Goal: Communication & Community: Answer question/provide support

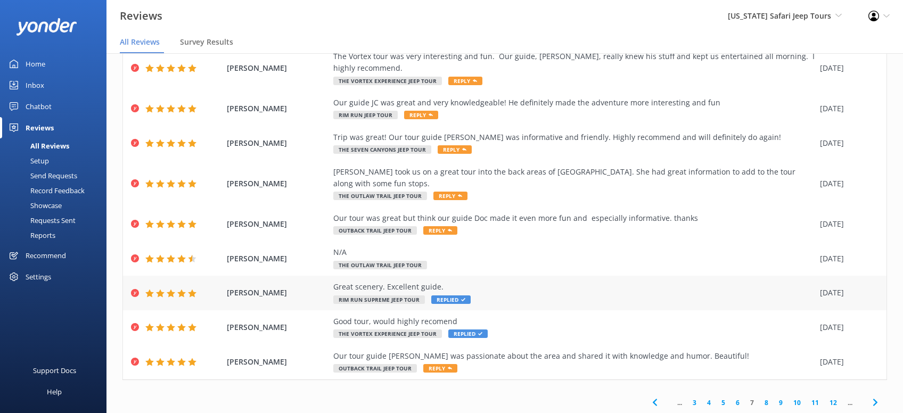
scroll to position [96, 0]
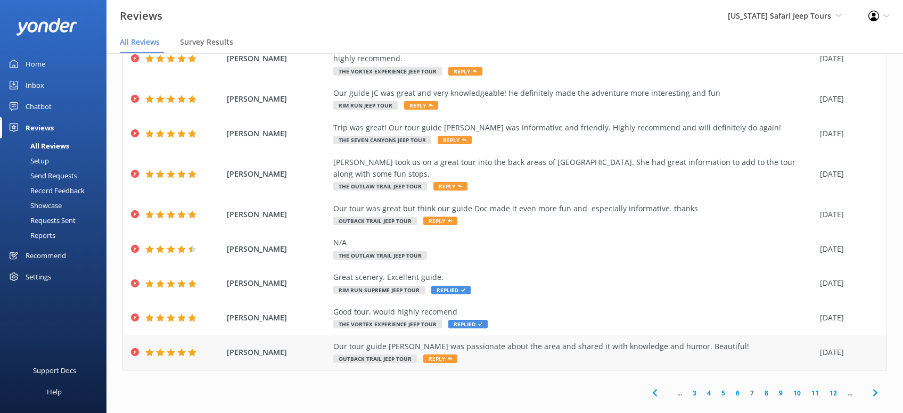
click at [448, 357] on use at bounding box center [450, 358] width 4 height 3
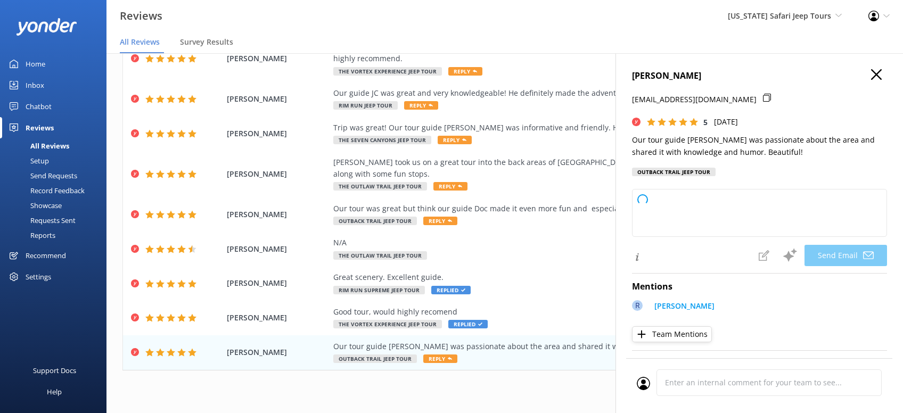
type textarea "Thanks so much, [PERSON_NAME]! We’re thrilled you had a great time with [PERSON…"
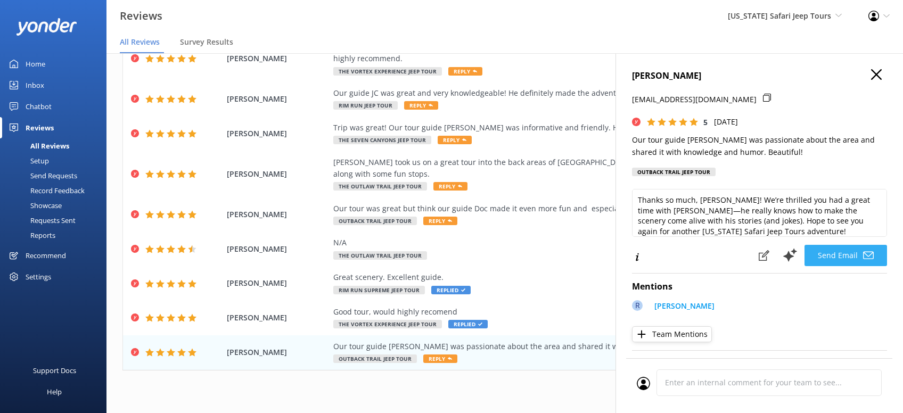
click at [844, 253] on button "Send Email" at bounding box center [845, 255] width 83 height 21
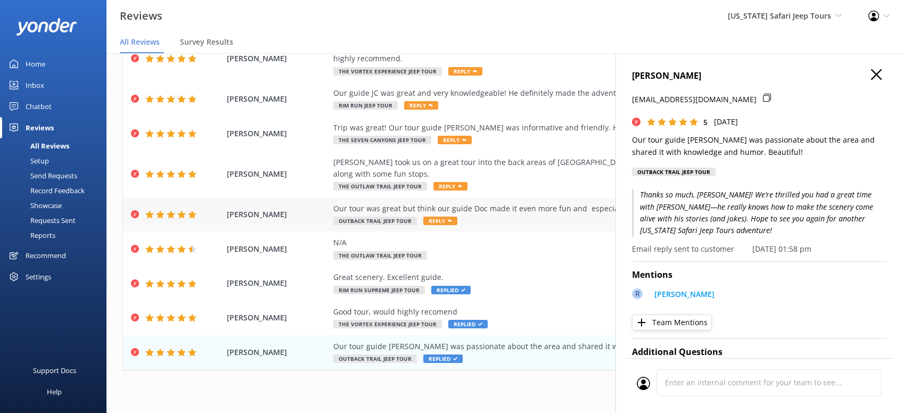
click at [440, 217] on span "Reply" at bounding box center [440, 221] width 34 height 9
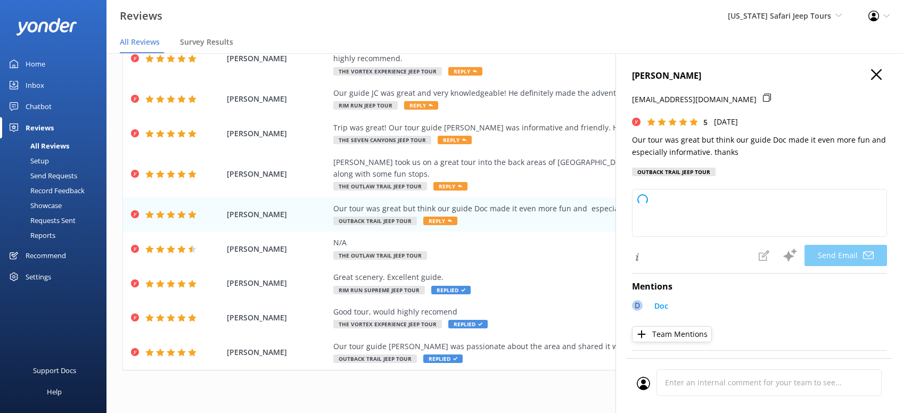
type textarea "Thanks so much, [PERSON_NAME]! We’re lucky to have Doc on the [US_STATE] Safari…"
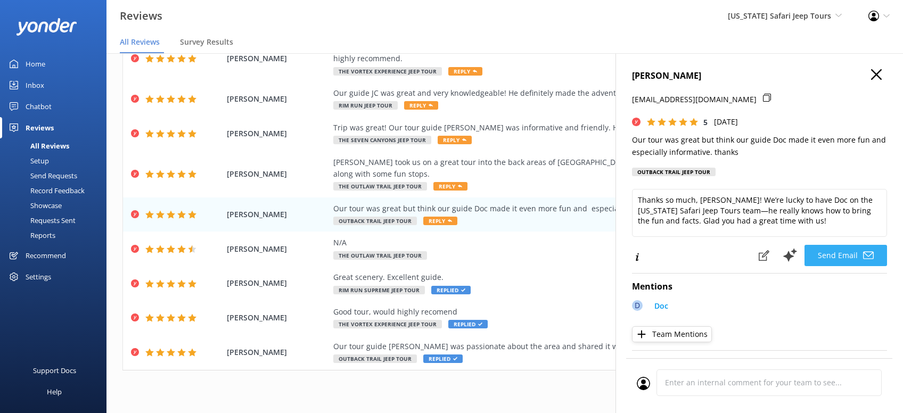
click at [847, 253] on button "Send Email" at bounding box center [845, 255] width 83 height 21
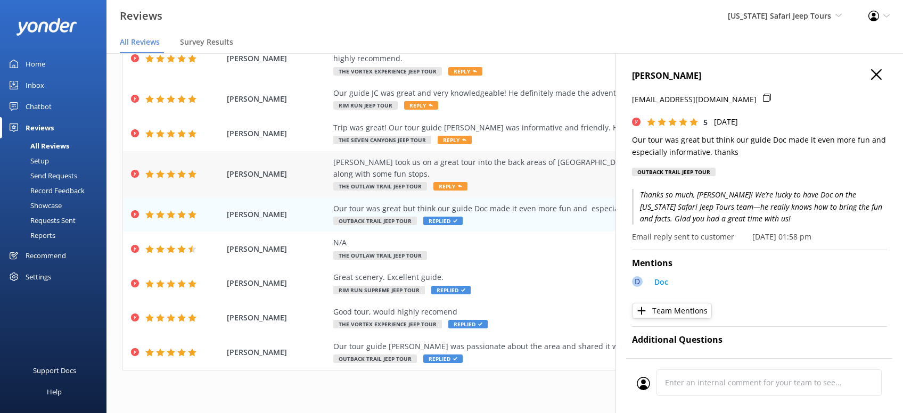
click at [448, 182] on span "Reply" at bounding box center [450, 186] width 34 height 9
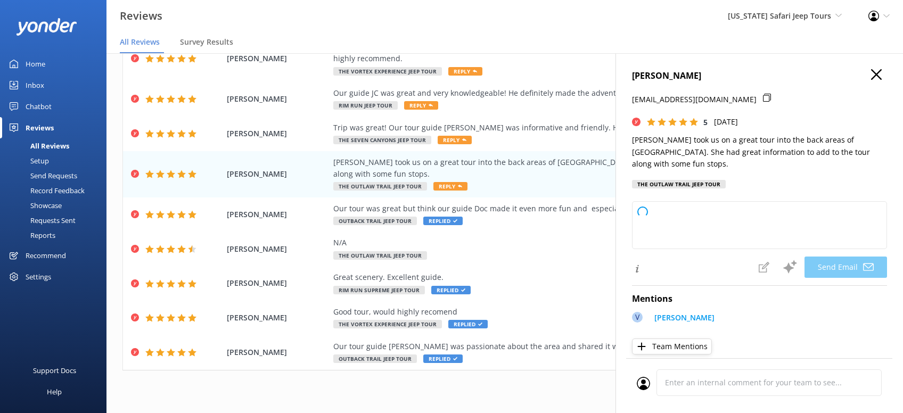
type textarea "Thanks so much, [PERSON_NAME]! We’re glad you had a great time exploring [PERSO…"
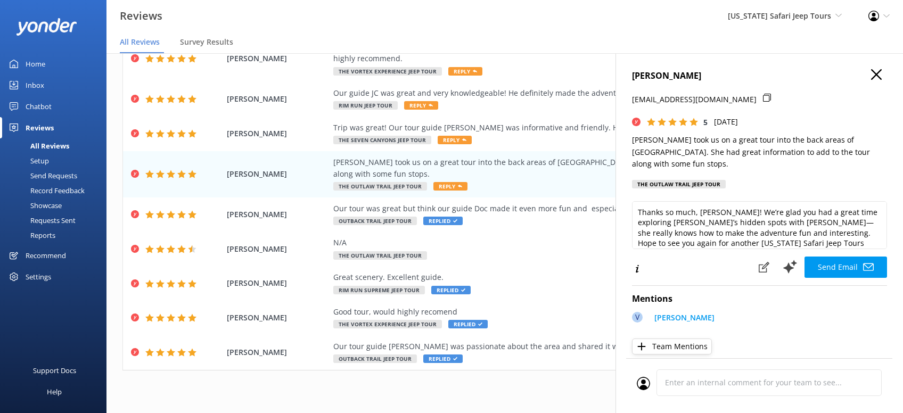
click at [843, 277] on button "Send Email" at bounding box center [845, 267] width 83 height 21
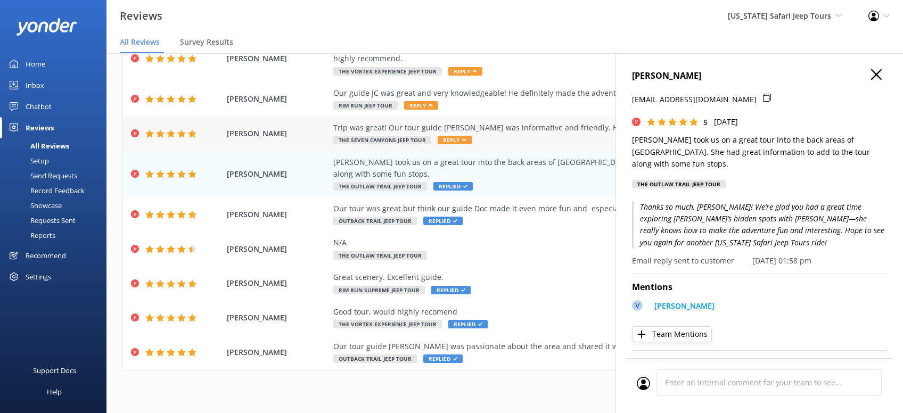
click at [456, 139] on span "Reply" at bounding box center [455, 140] width 34 height 9
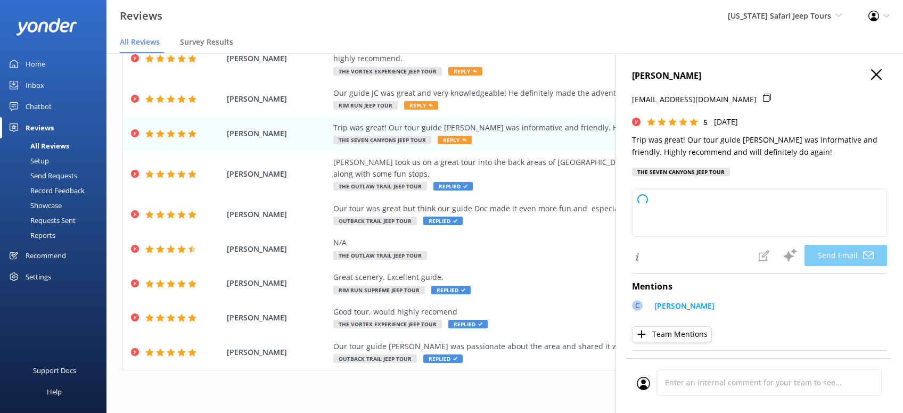
type textarea "Thanks so much, [PERSON_NAME]! We’re glad you had a great time out with [PERSON…"
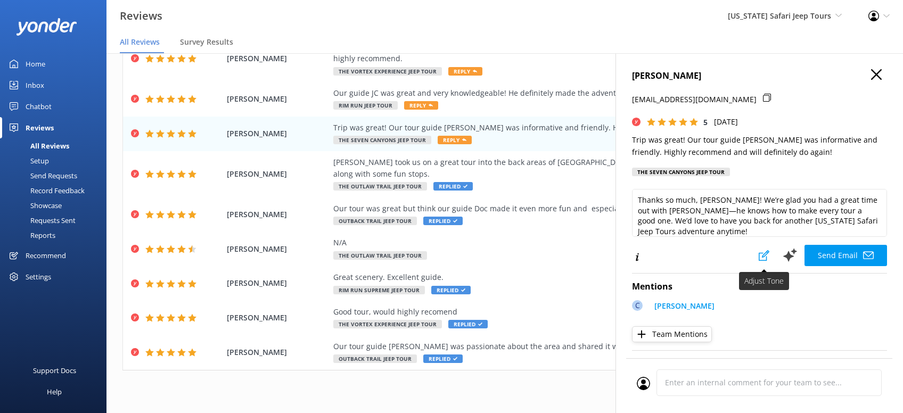
drag, startPoint x: 843, startPoint y: 251, endPoint x: 810, endPoint y: 259, distance: 34.0
click at [839, 251] on button "Send Email" at bounding box center [845, 255] width 83 height 21
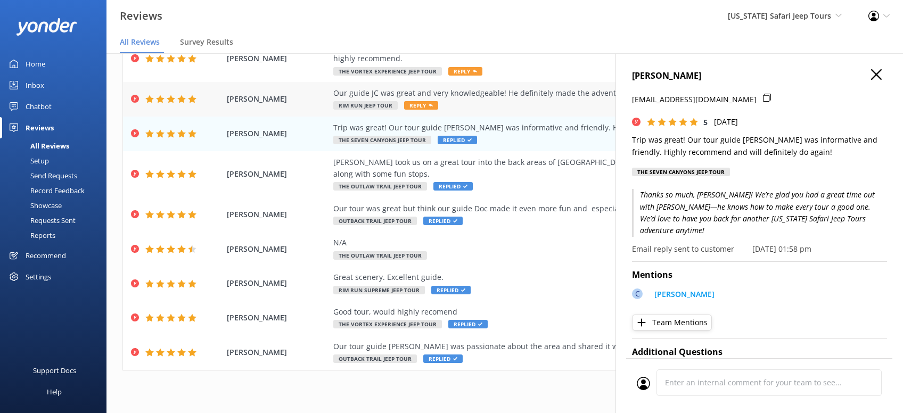
click at [415, 106] on span "Reply" at bounding box center [421, 105] width 34 height 9
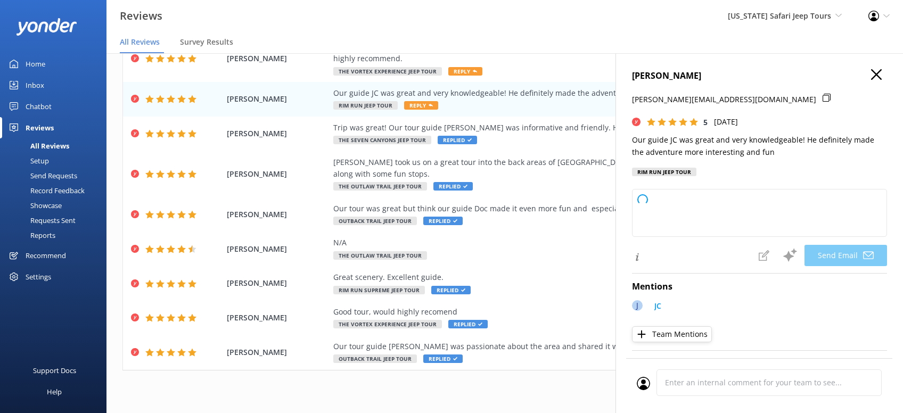
type textarea "Thanks so much, [PERSON_NAME]! We’re lucky to have JC on the [US_STATE] Safari …"
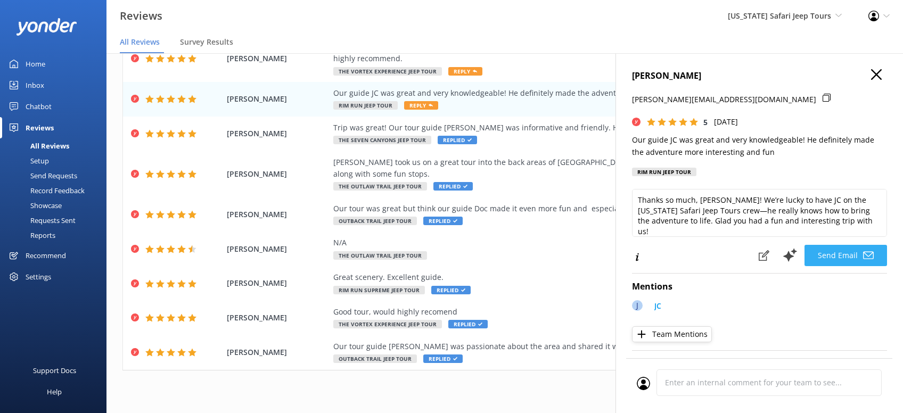
click at [846, 253] on button "Send Email" at bounding box center [845, 255] width 83 height 21
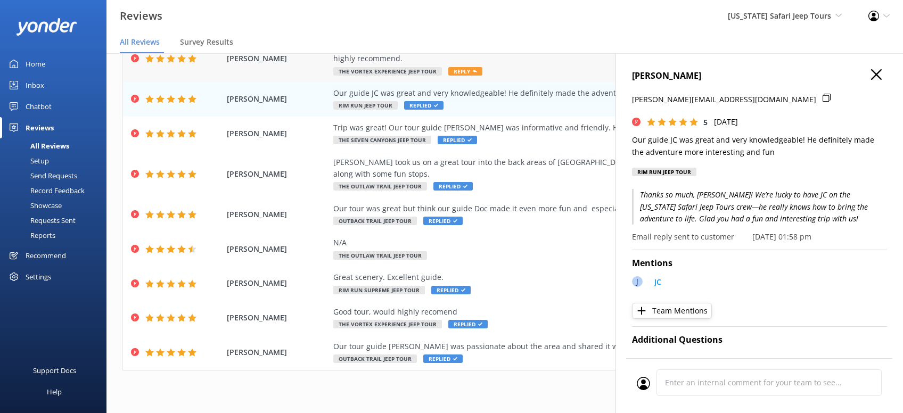
click at [465, 69] on span "Reply" at bounding box center [465, 71] width 34 height 9
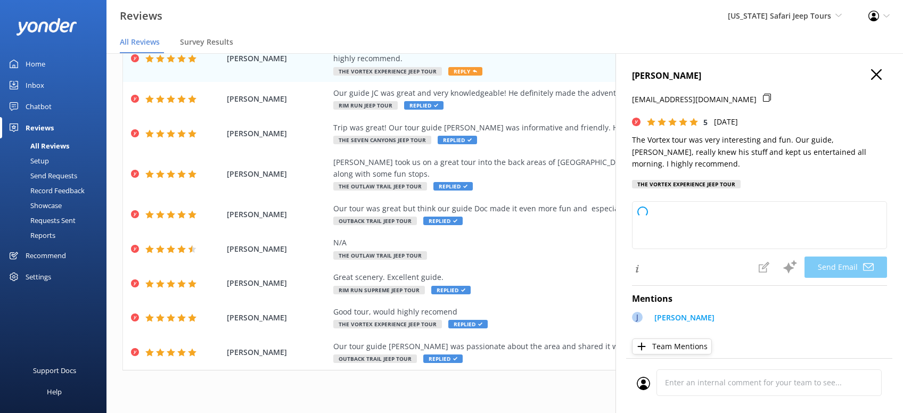
type textarea "Thanks so much, [PERSON_NAME]! We’re glad you had a great time exploring the Vo…"
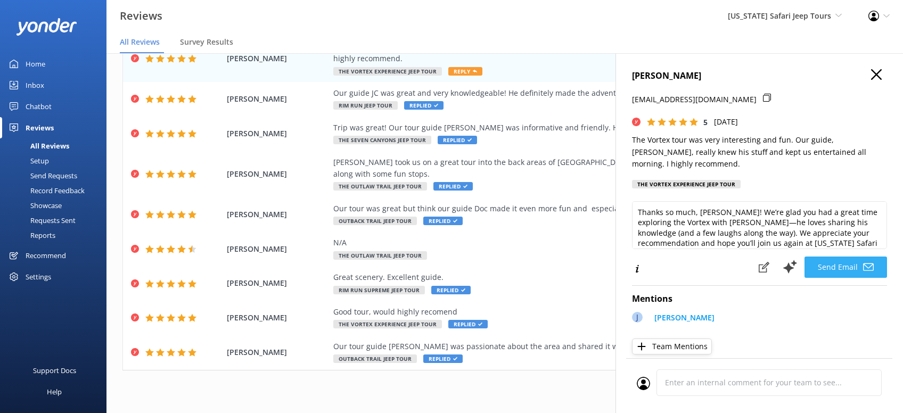
click at [847, 277] on button "Send Email" at bounding box center [845, 267] width 83 height 21
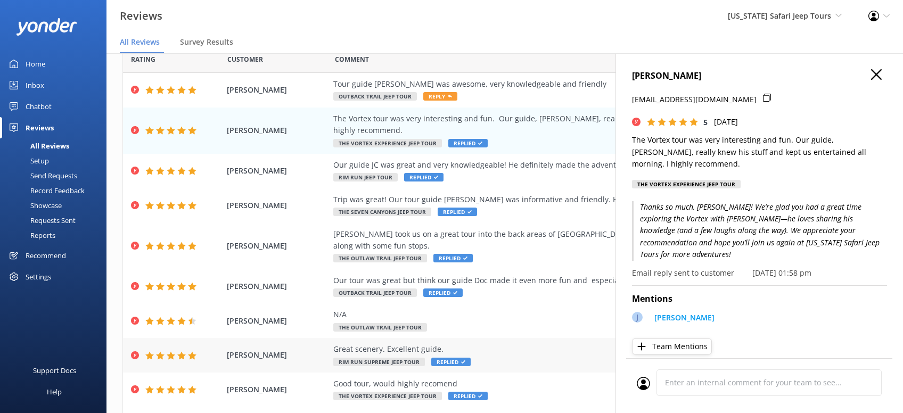
scroll to position [0, 0]
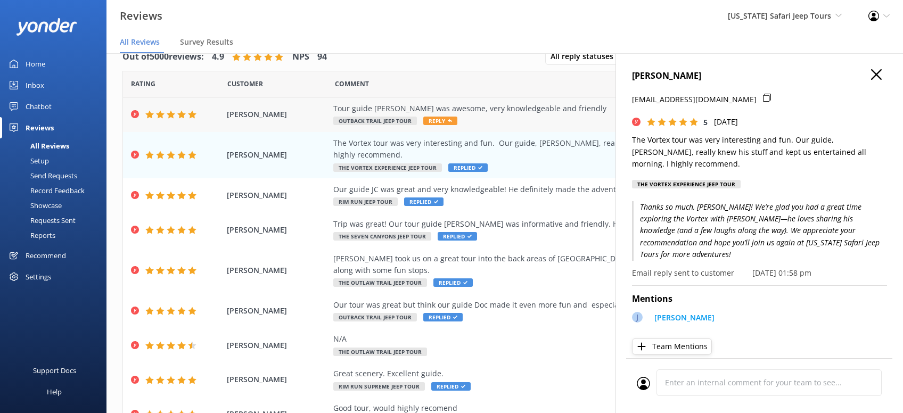
click at [437, 120] on span "Reply" at bounding box center [440, 121] width 34 height 9
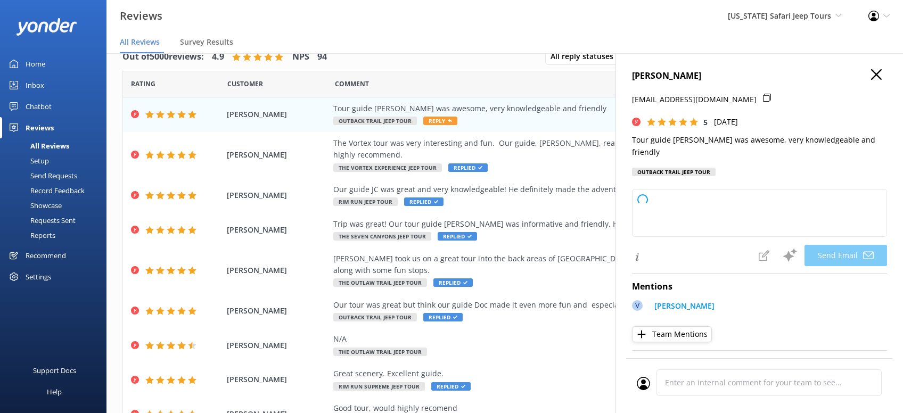
type textarea "Thanks so much, [PERSON_NAME]! We're lucky to have [PERSON_NAME] on our [US_STA…"
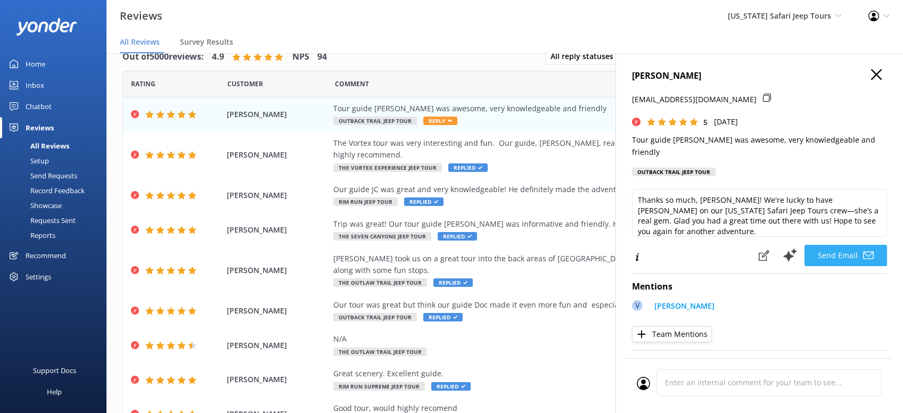
click at [851, 245] on button "Send Email" at bounding box center [845, 255] width 83 height 21
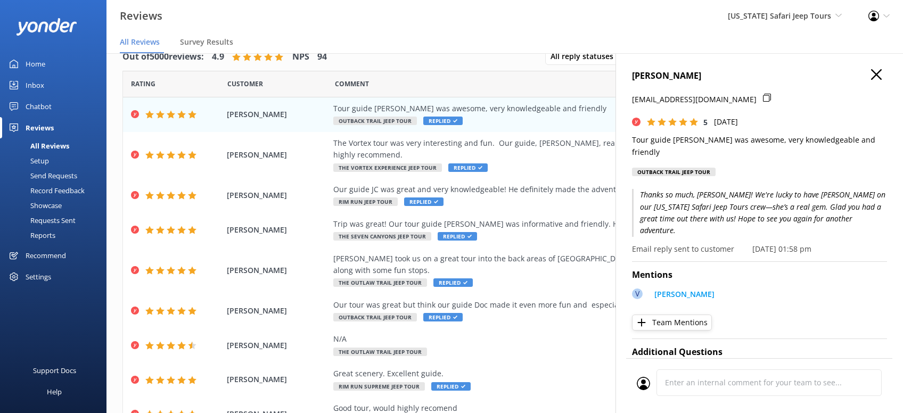
click at [879, 72] on use "button" at bounding box center [876, 74] width 11 height 11
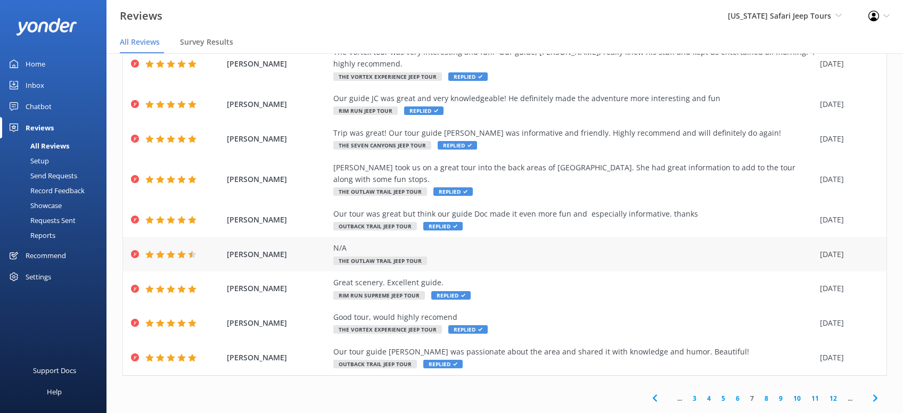
scroll to position [96, 0]
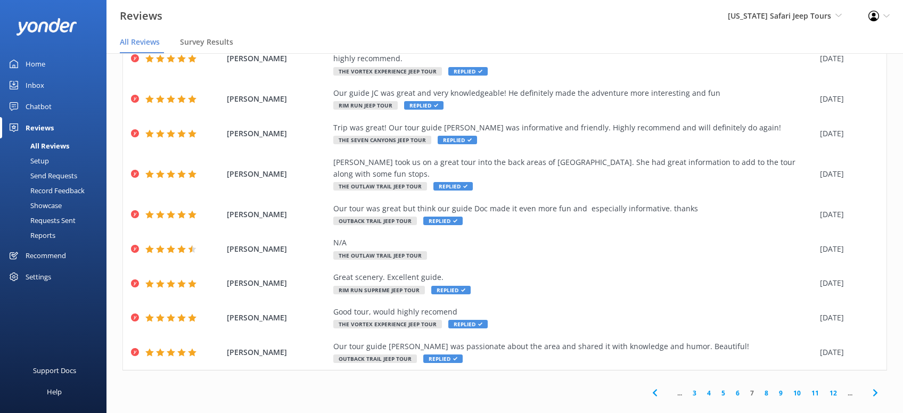
click at [738, 388] on link "6" at bounding box center [737, 393] width 14 height 10
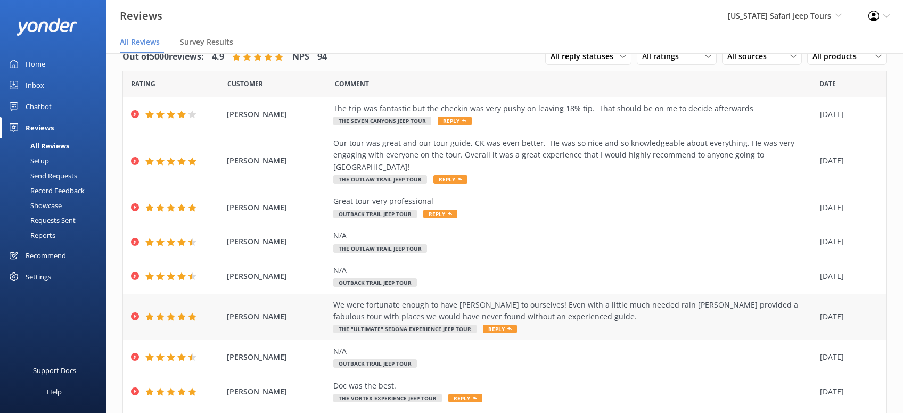
scroll to position [109, 0]
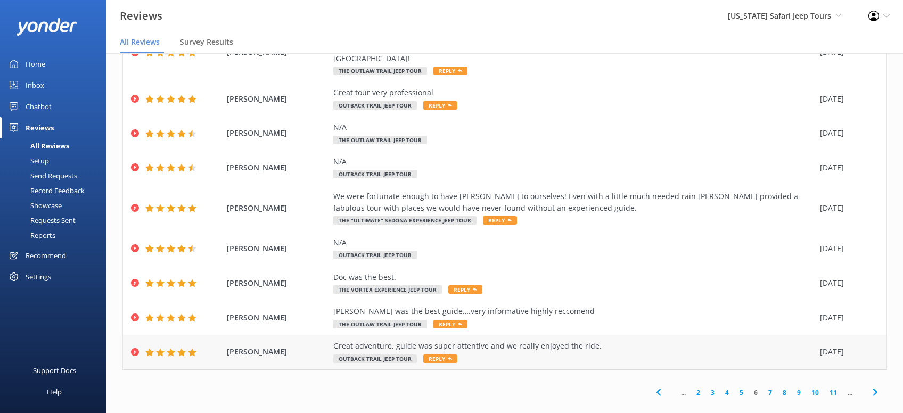
click at [445, 355] on span "Reply" at bounding box center [440, 359] width 34 height 9
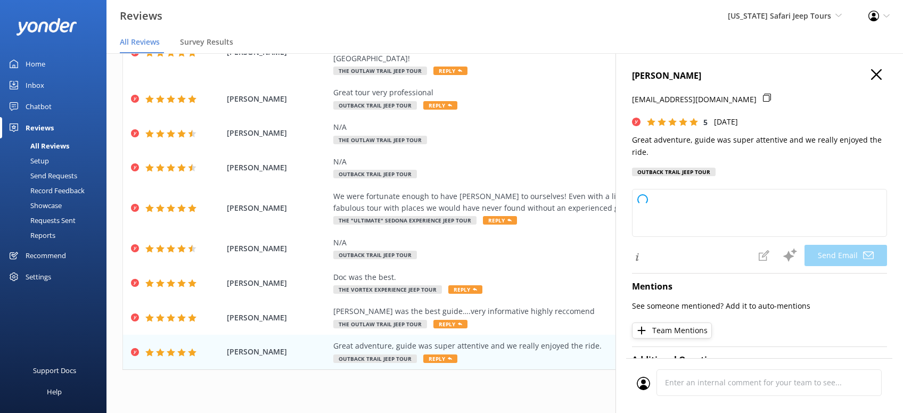
type textarea "Thanks so much, [PERSON_NAME]! We’re glad you had a great adventure with us and…"
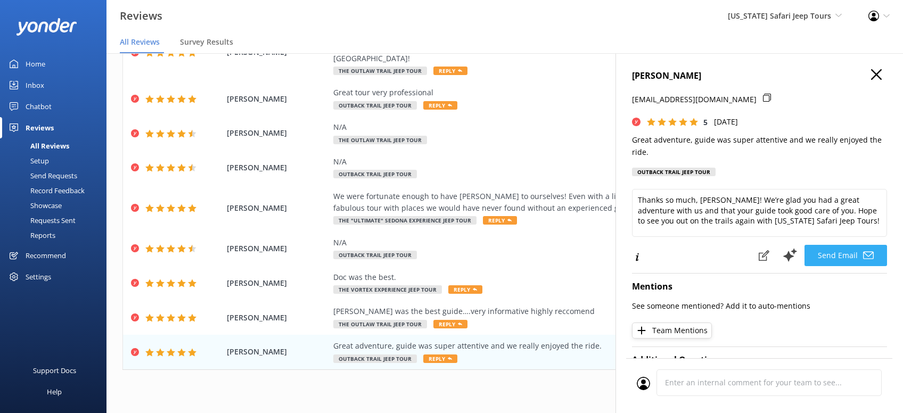
click at [861, 253] on button "Send Email" at bounding box center [845, 255] width 83 height 21
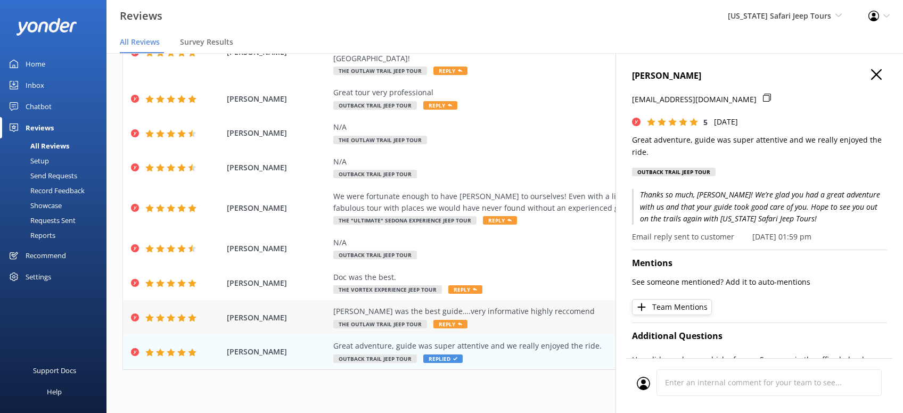
click at [449, 320] on span "Reply" at bounding box center [450, 324] width 34 height 9
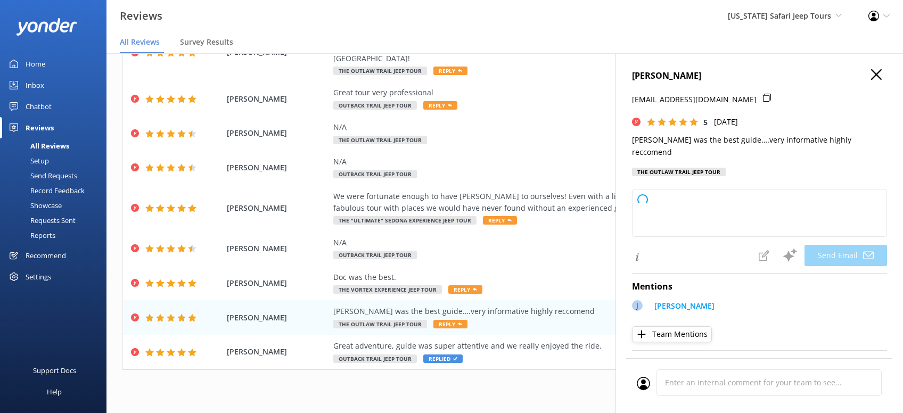
type textarea "Thanks so much, [PERSON_NAME]! We’re lucky to have [PERSON_NAME] on the [US_STA…"
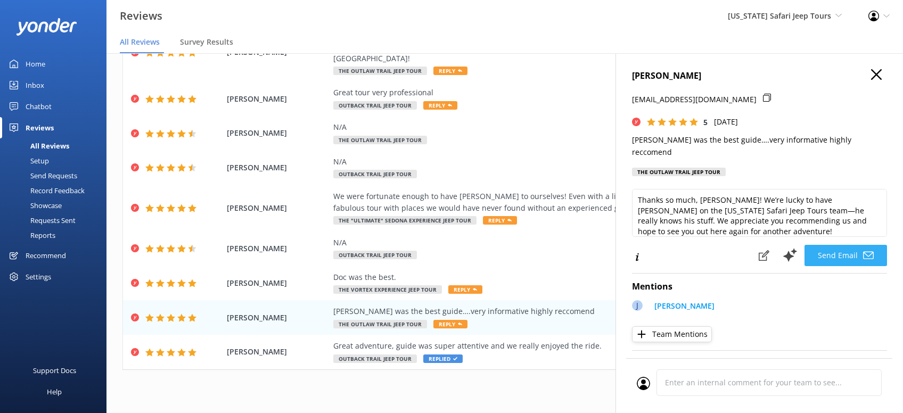
click at [847, 245] on button "Send Email" at bounding box center [845, 255] width 83 height 21
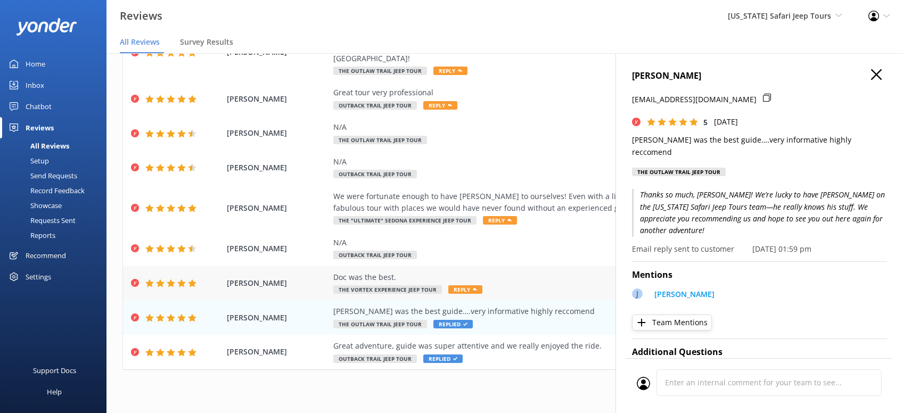
click at [462, 285] on span "Reply" at bounding box center [465, 289] width 34 height 9
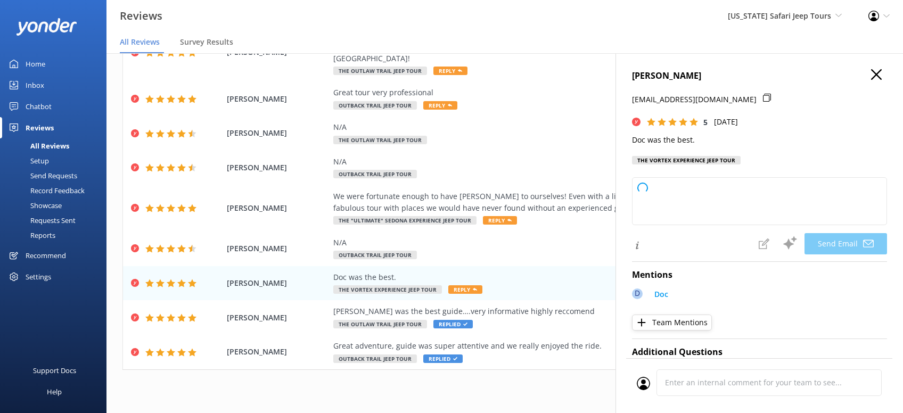
type textarea "Thanks so much, [PERSON_NAME]! We think Doc is pretty awesome too. Glad you had…"
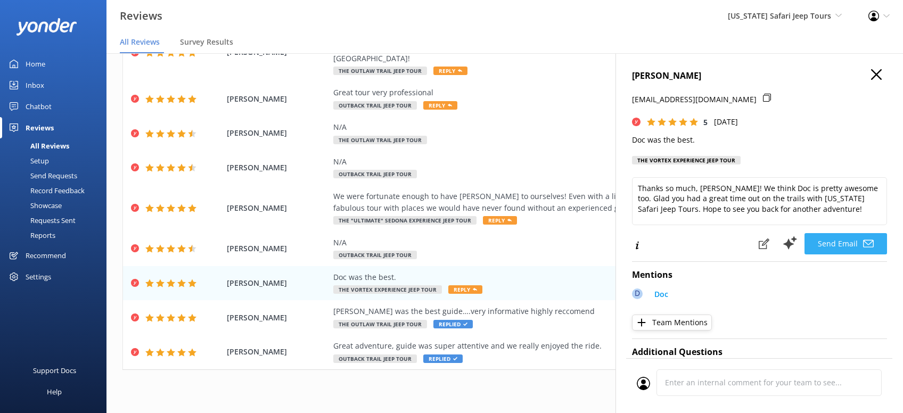
click at [839, 235] on button "Send Email" at bounding box center [845, 243] width 83 height 21
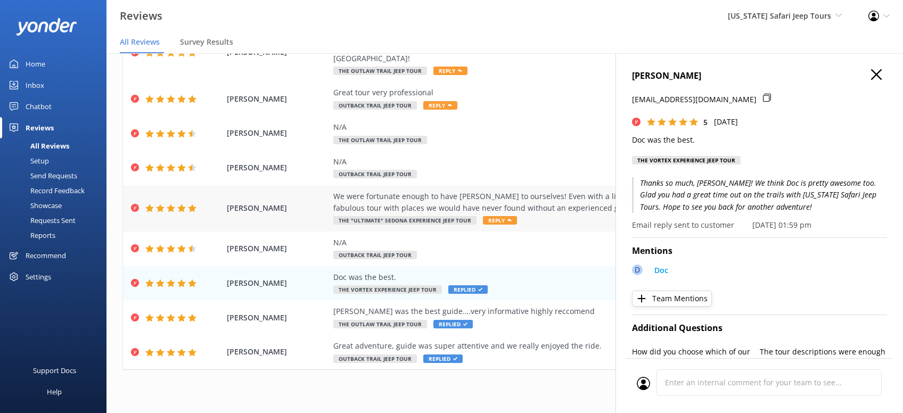
click at [499, 216] on span "Reply" at bounding box center [500, 220] width 34 height 9
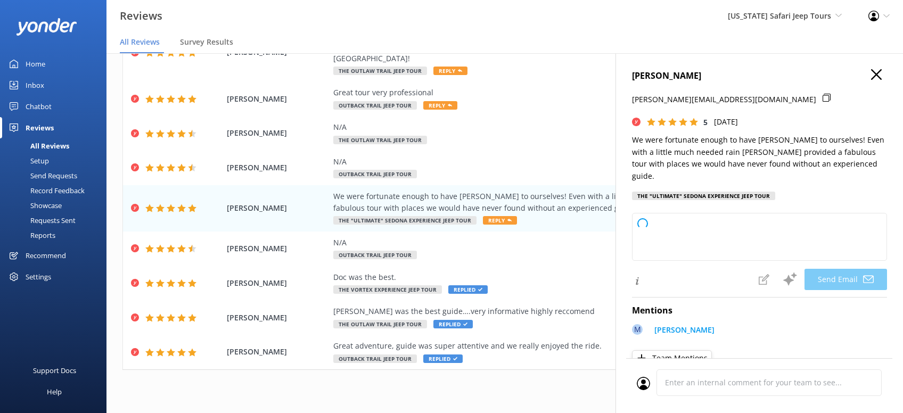
type textarea "[PERSON_NAME], thanks so much for rolling with the [US_STATE] weather and letti…"
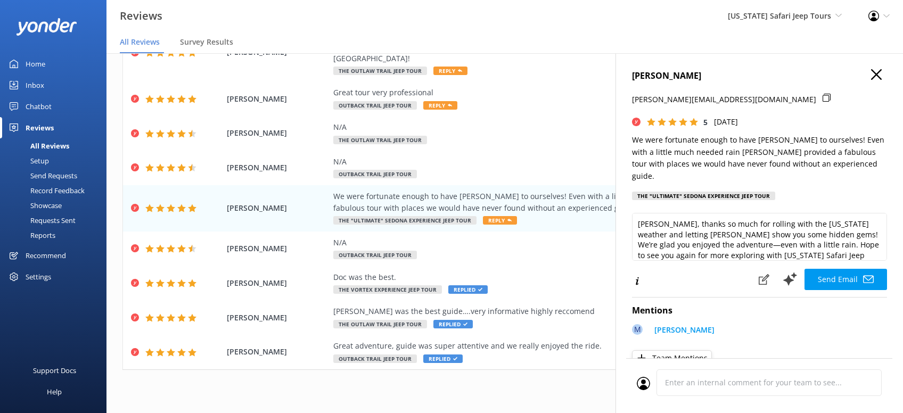
click at [844, 269] on button "Send Email" at bounding box center [845, 279] width 83 height 21
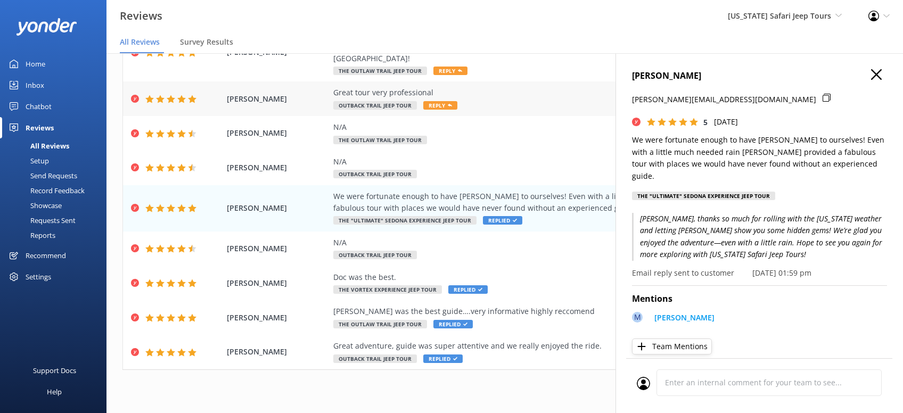
click at [435, 101] on span "Reply" at bounding box center [440, 105] width 34 height 9
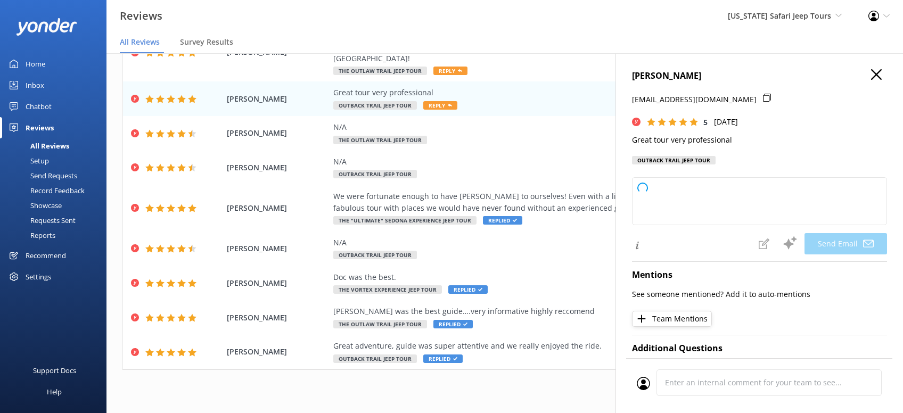
type textarea "Thanks so much, [PERSON_NAME]! We’re glad you had a great time out with us. We …"
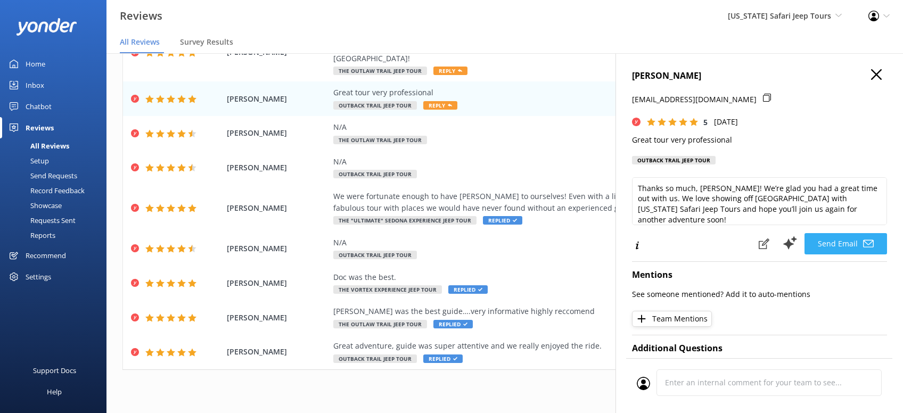
click at [844, 242] on button "Send Email" at bounding box center [845, 243] width 83 height 21
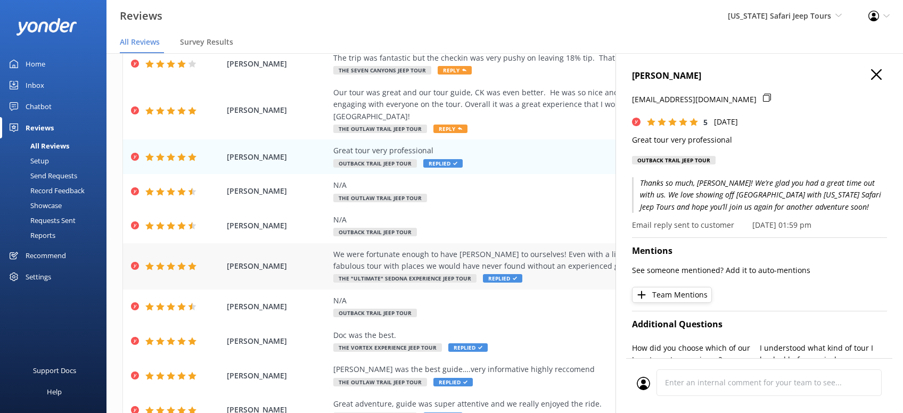
scroll to position [0, 0]
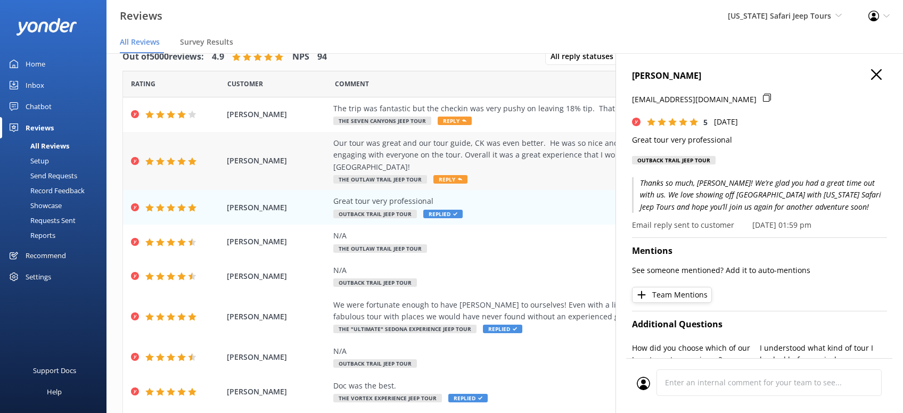
click at [445, 175] on span "Reply" at bounding box center [450, 179] width 34 height 9
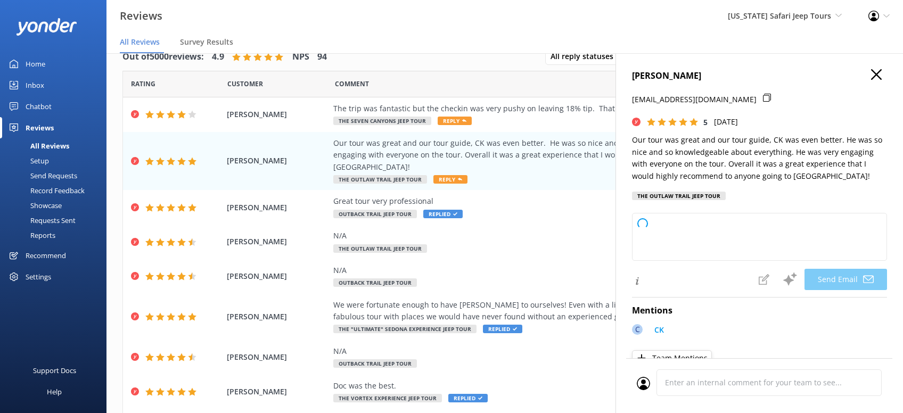
type textarea "[PERSON_NAME], thanks so much for the awesome review! We’re lucky to have CK on…"
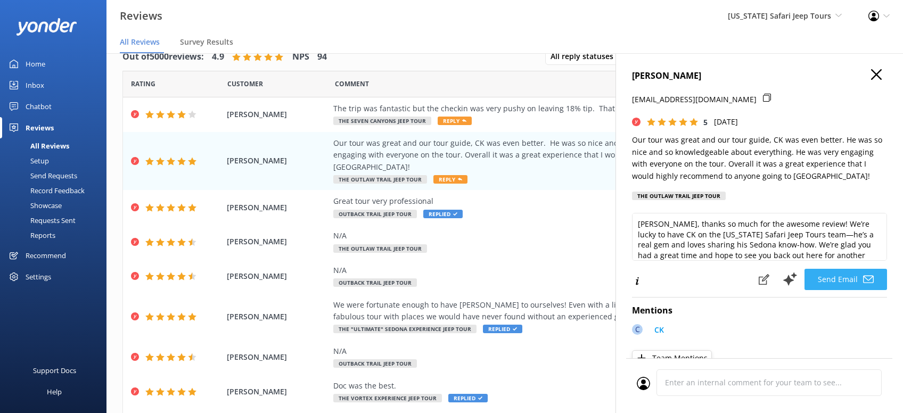
click at [848, 290] on button "Send Email" at bounding box center [845, 279] width 83 height 21
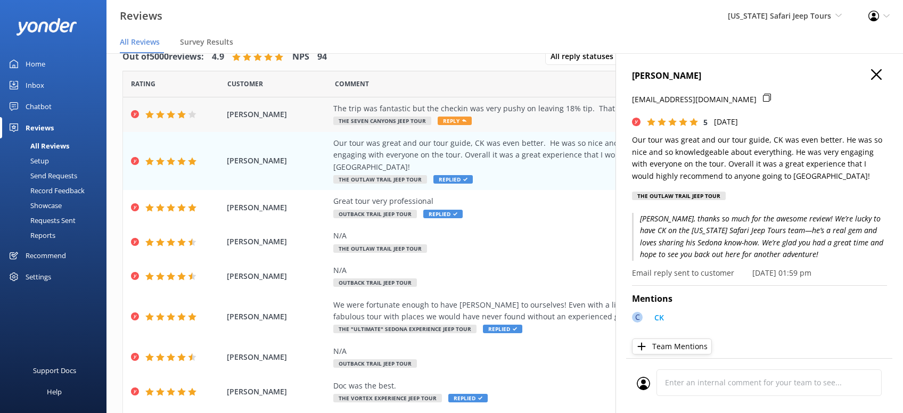
click at [455, 119] on span "Reply" at bounding box center [455, 121] width 34 height 9
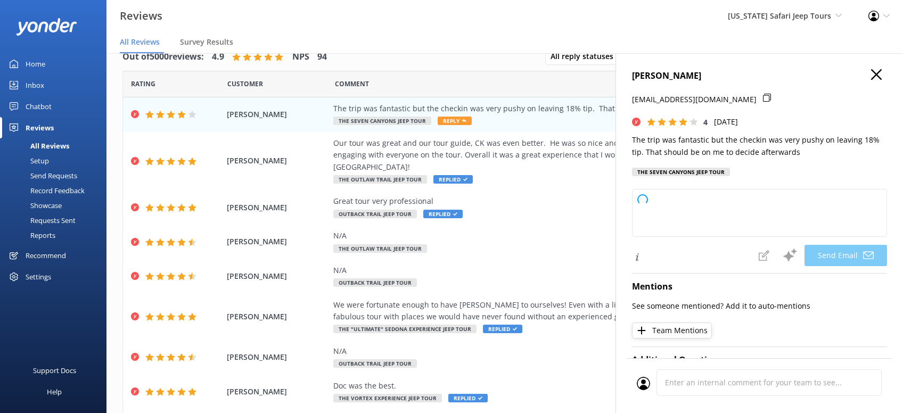
type textarea "Hey [PERSON_NAME], thanks for sharing your experience and for joining us at [US…"
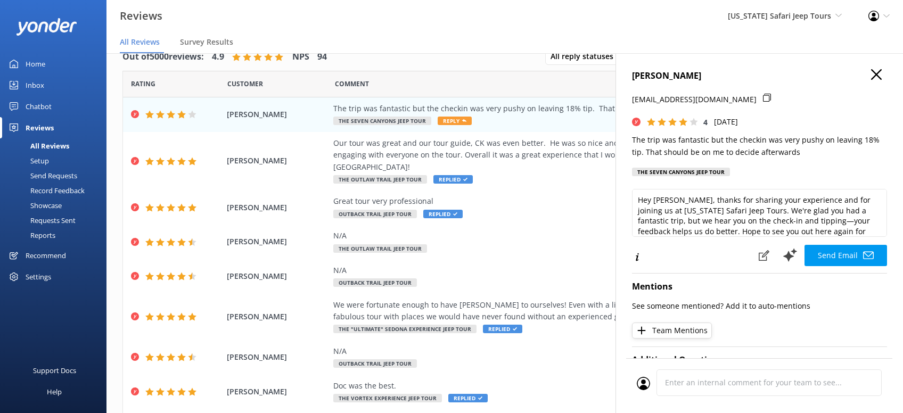
click at [848, 253] on button "Send Email" at bounding box center [845, 255] width 83 height 21
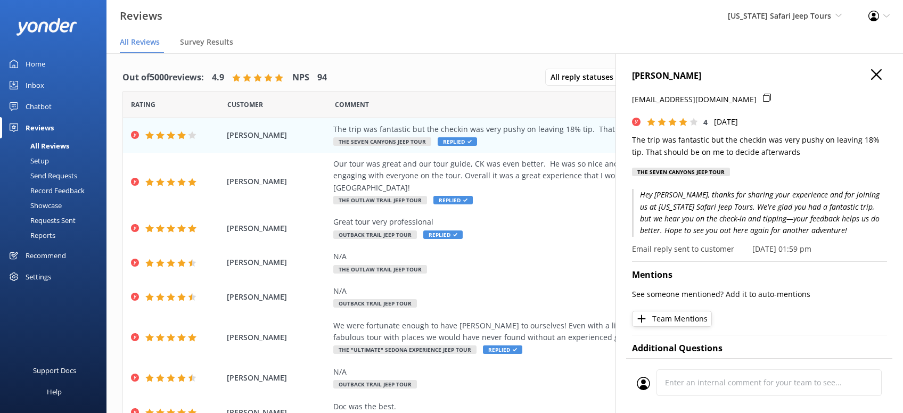
click at [875, 75] on icon "button" at bounding box center [876, 74] width 11 height 11
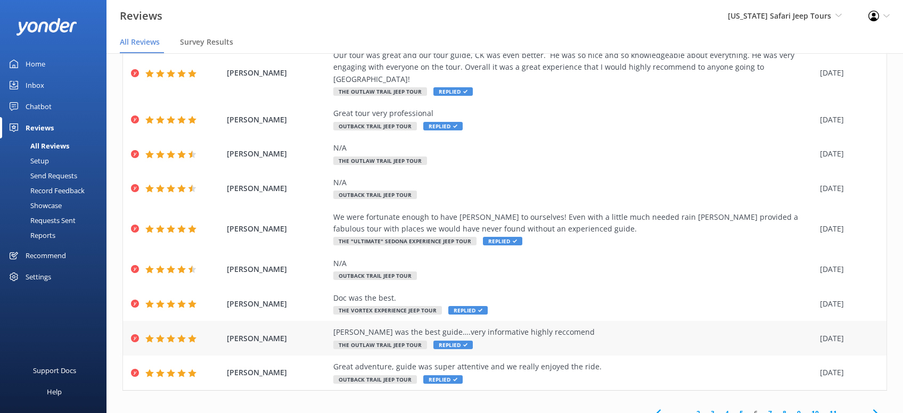
scroll to position [21, 0]
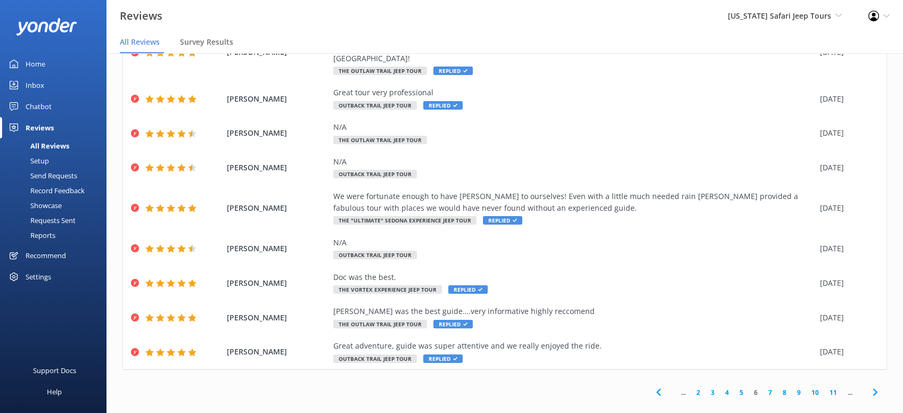
click at [742, 388] on link "5" at bounding box center [741, 393] width 14 height 10
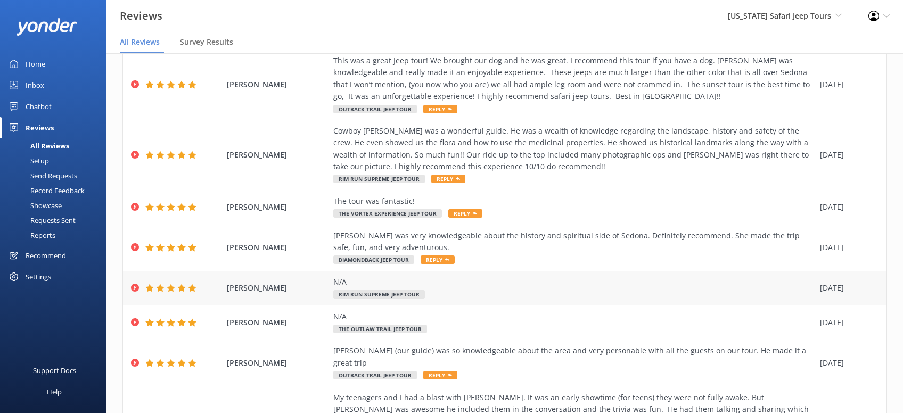
scroll to position [216, 0]
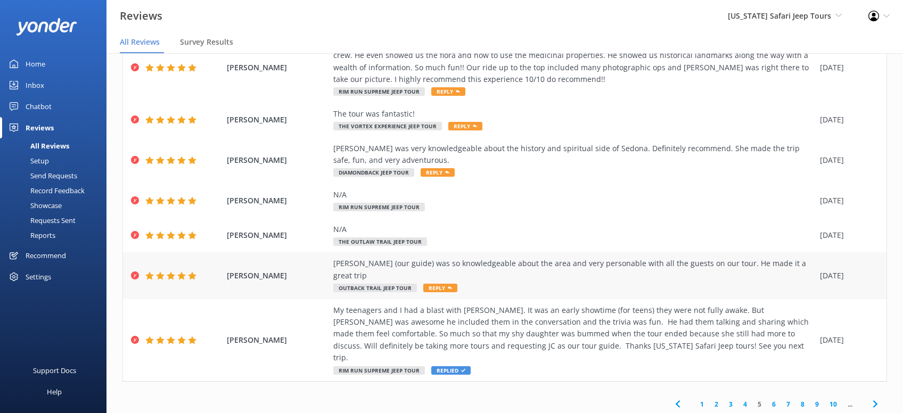
click at [437, 284] on span "Reply" at bounding box center [440, 288] width 34 height 9
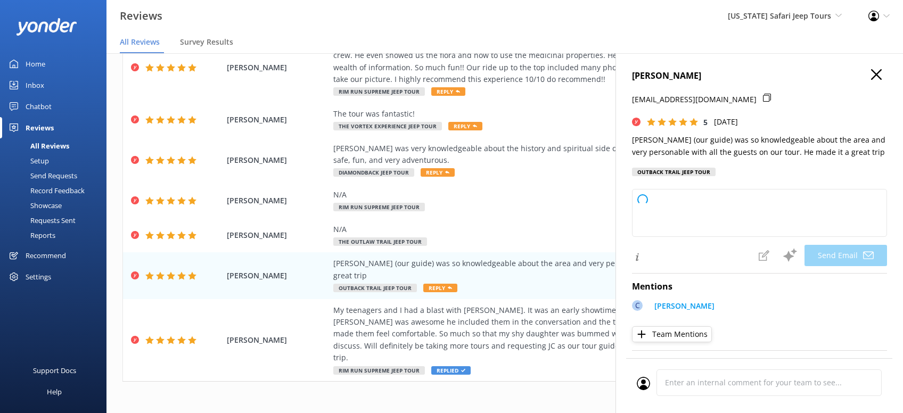
type textarea "Thanks so much for sharing this, [PERSON_NAME]! [PERSON_NAME] will be thrilled …"
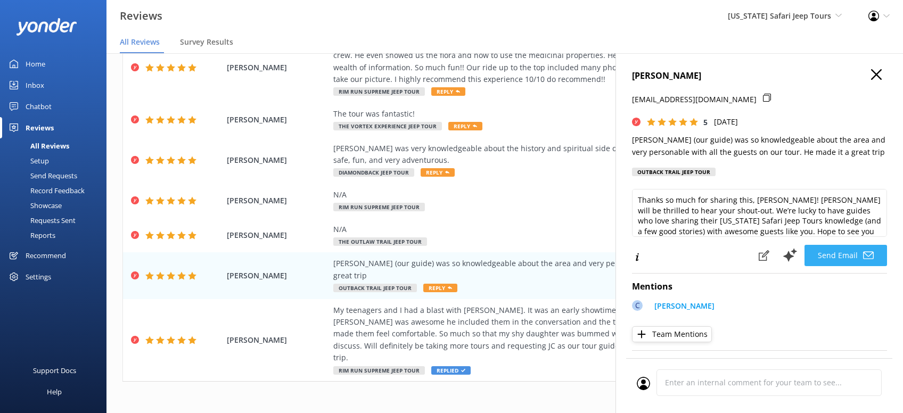
click at [845, 250] on button "Send Email" at bounding box center [845, 255] width 83 height 21
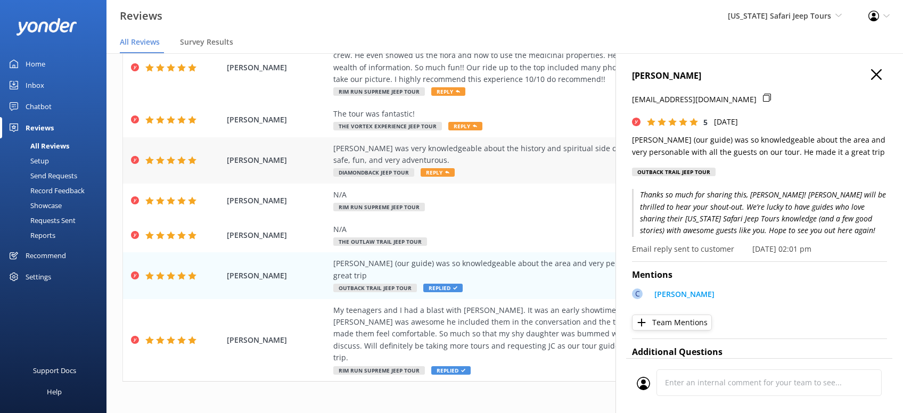
drag, startPoint x: 434, startPoint y: 171, endPoint x: 440, endPoint y: 176, distance: 7.2
click at [434, 171] on span "Reply" at bounding box center [438, 172] width 34 height 9
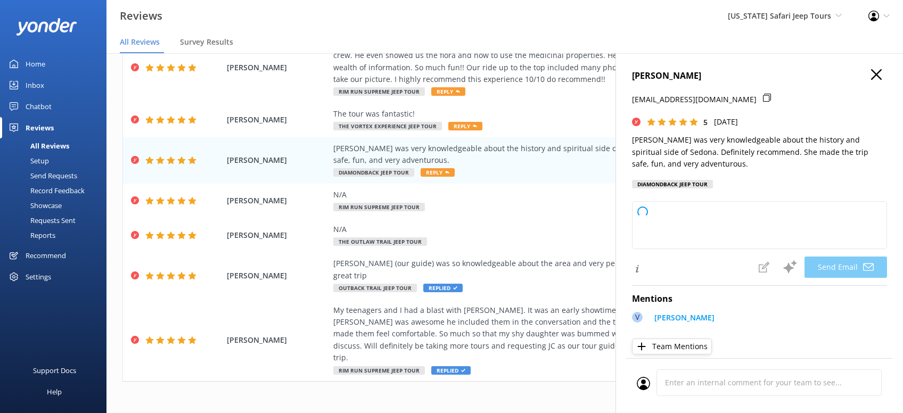
type textarea "Thanks so much, [PERSON_NAME]! We’re thrilled you had a fun and adventurous tim…"
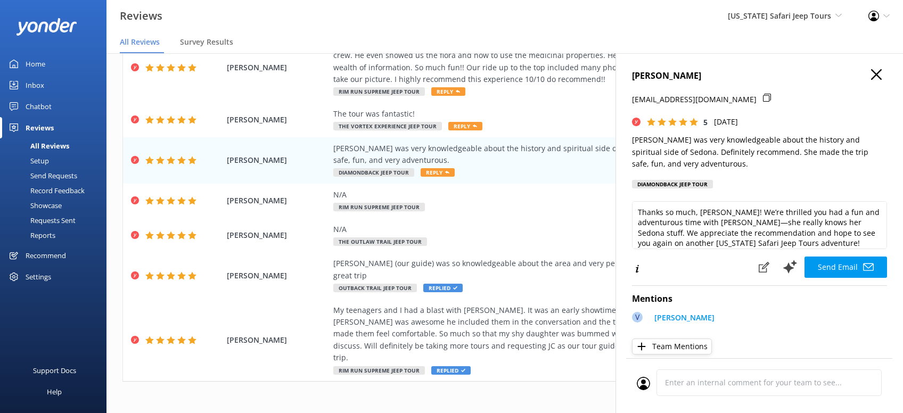
click at [846, 265] on button "Send Email" at bounding box center [845, 267] width 83 height 21
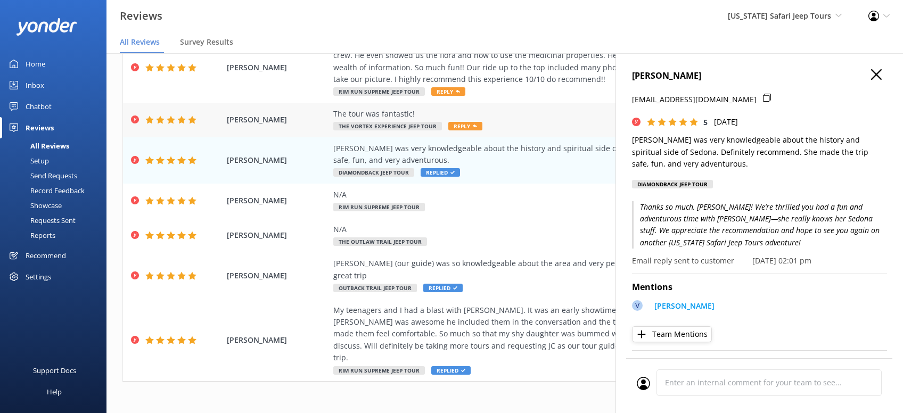
click at [462, 122] on span "Reply" at bounding box center [465, 126] width 34 height 9
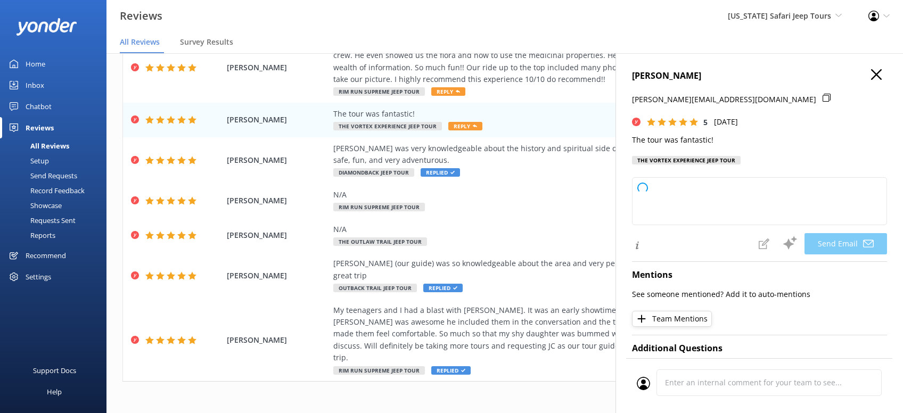
type textarea "Thanks so much, [PERSON_NAME]! We love hearing you had a fantastic time with [U…"
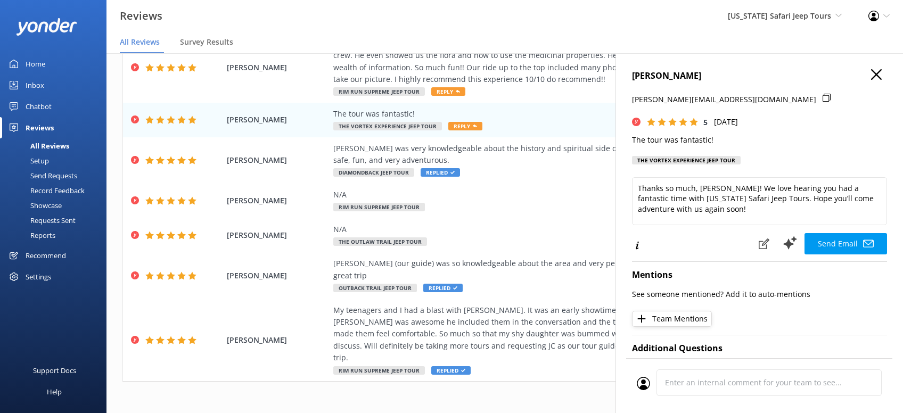
click at [849, 244] on button "Send Email" at bounding box center [845, 243] width 83 height 21
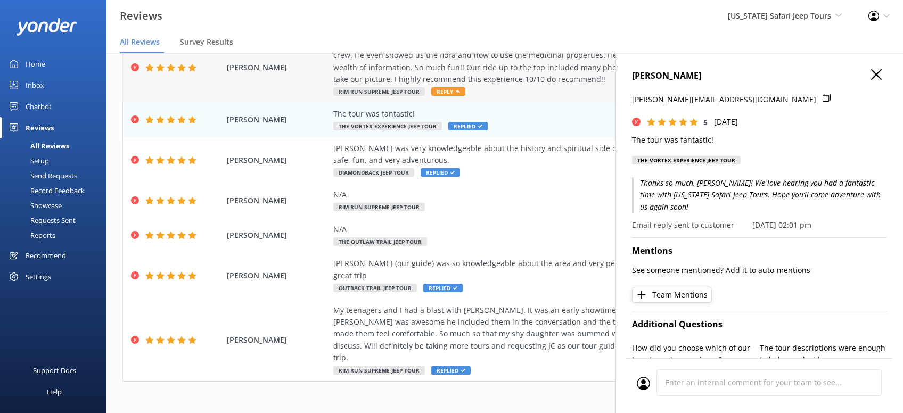
click at [450, 91] on span "Reply" at bounding box center [448, 91] width 34 height 9
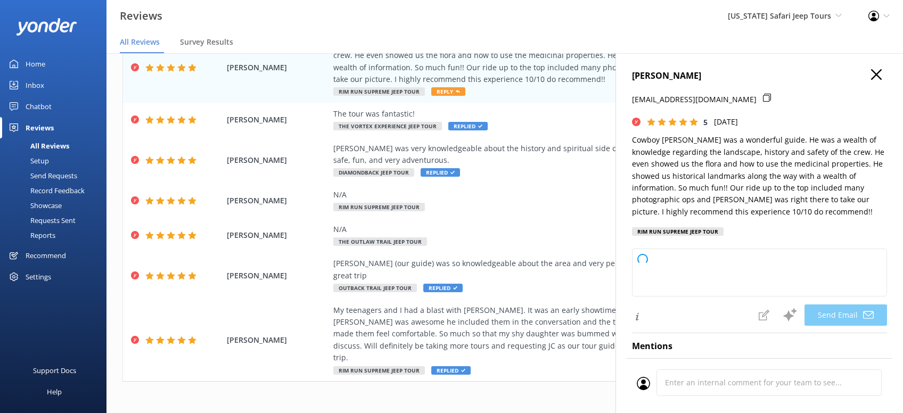
type textarea "Thanks so much, [PERSON_NAME]! We’re thrilled you had a blast with Cowboy [PERS…"
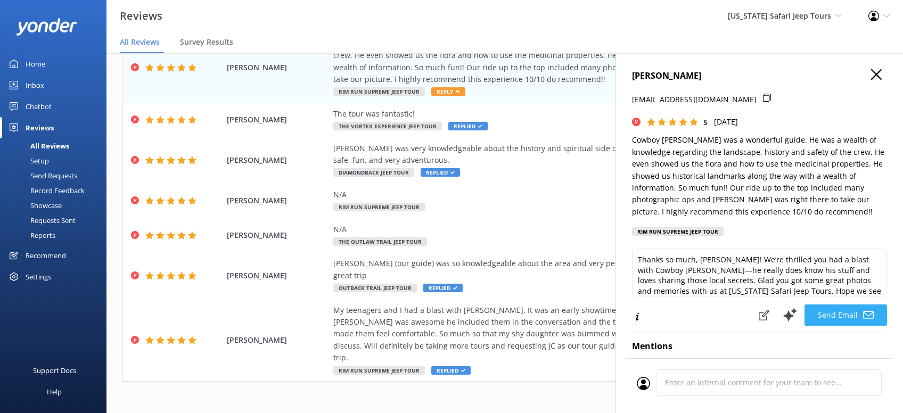
click at [852, 310] on button "Send Email" at bounding box center [845, 315] width 83 height 21
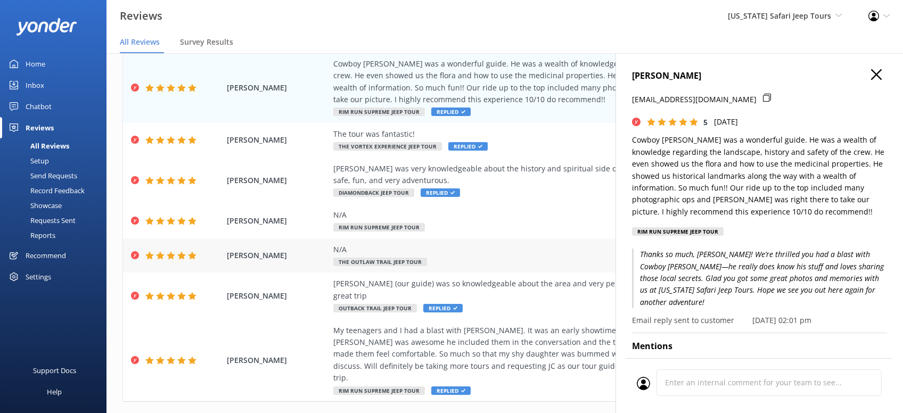
scroll to position [0, 0]
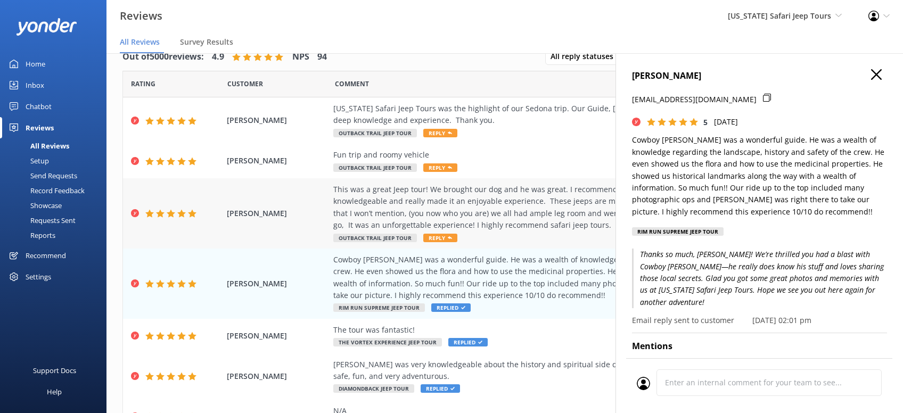
click at [439, 238] on span "Reply" at bounding box center [440, 238] width 34 height 9
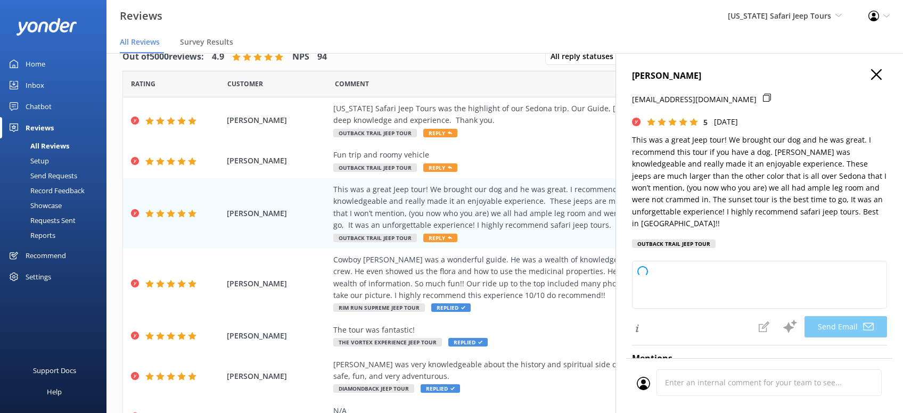
type textarea "Hey [PERSON_NAME], thanks so much for the awesome review! We’re thrilled you (a…"
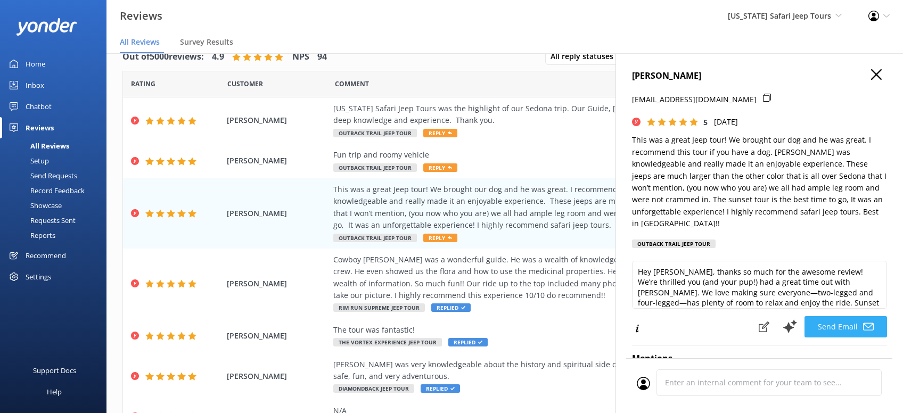
click at [840, 316] on button "Send Email" at bounding box center [845, 326] width 83 height 21
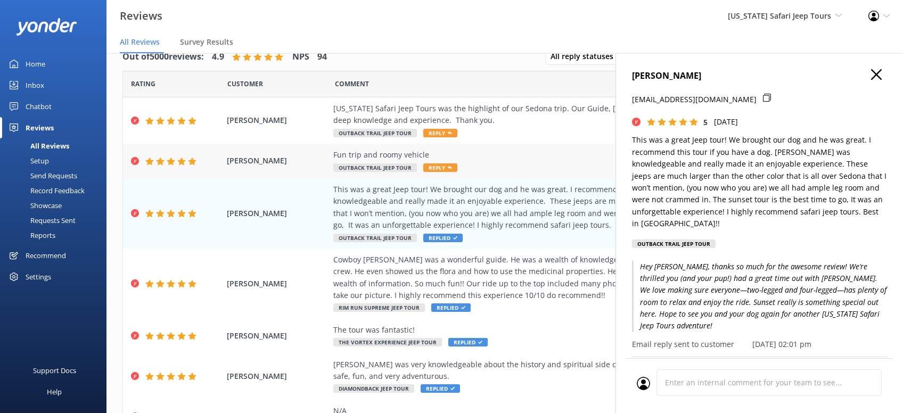
click at [445, 168] on span "Reply" at bounding box center [440, 167] width 34 height 9
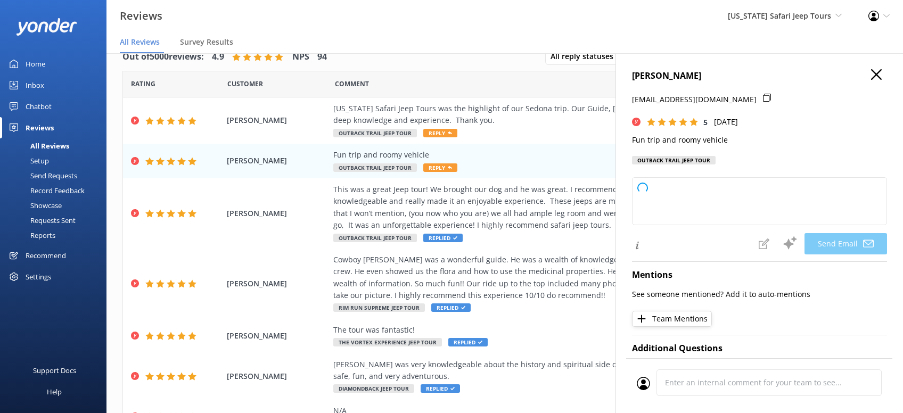
type textarea "Thanks so much, [PERSON_NAME]! We’re glad you had a fun time and found the Jeep…"
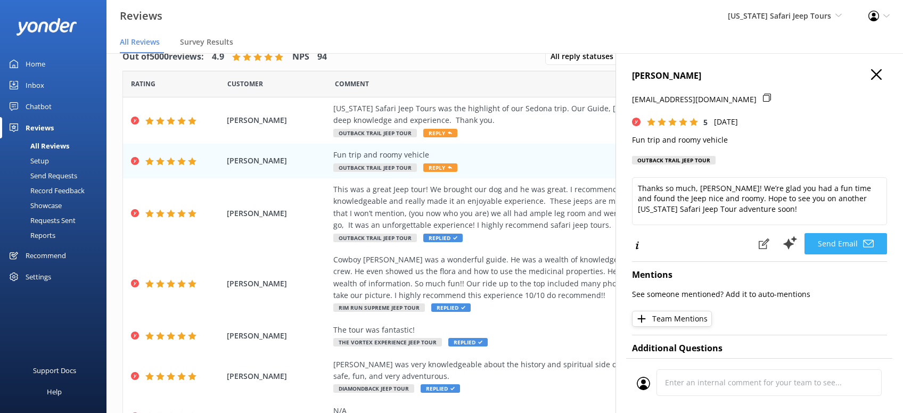
click at [844, 242] on button "Send Email" at bounding box center [845, 243] width 83 height 21
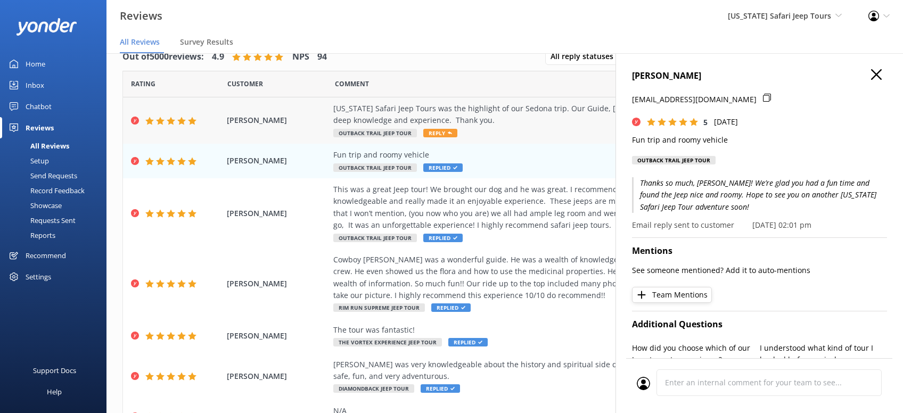
click at [438, 135] on span "Reply" at bounding box center [440, 133] width 34 height 9
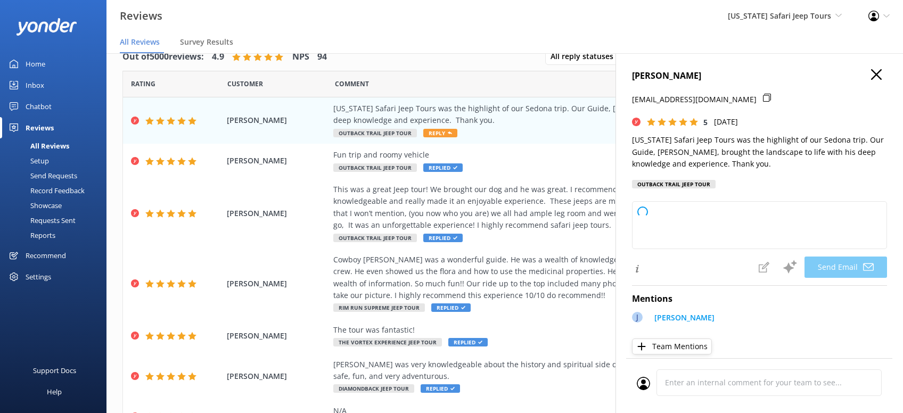
type textarea "Thanks so much, [PERSON_NAME]! We’re thrilled [US_STATE] Safari Jeep Tours was …"
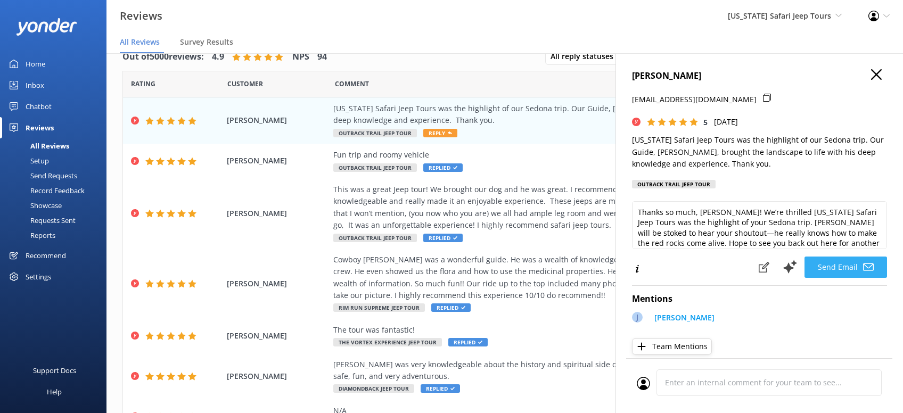
click at [844, 268] on button "Send Email" at bounding box center [845, 267] width 83 height 21
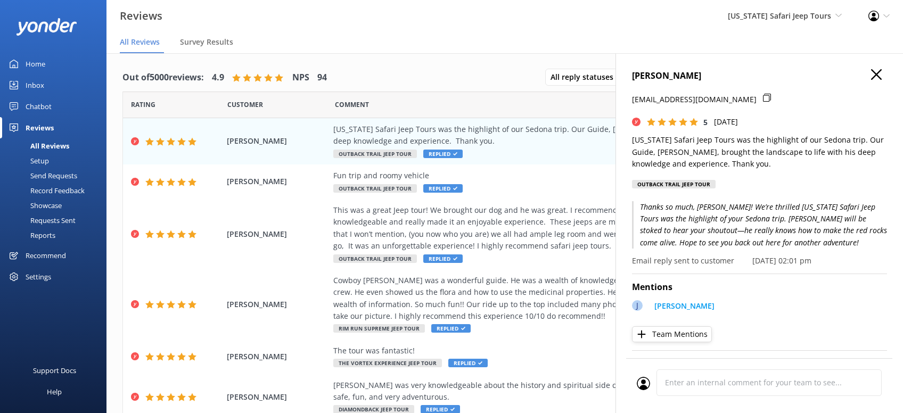
click at [875, 76] on use "button" at bounding box center [876, 74] width 11 height 11
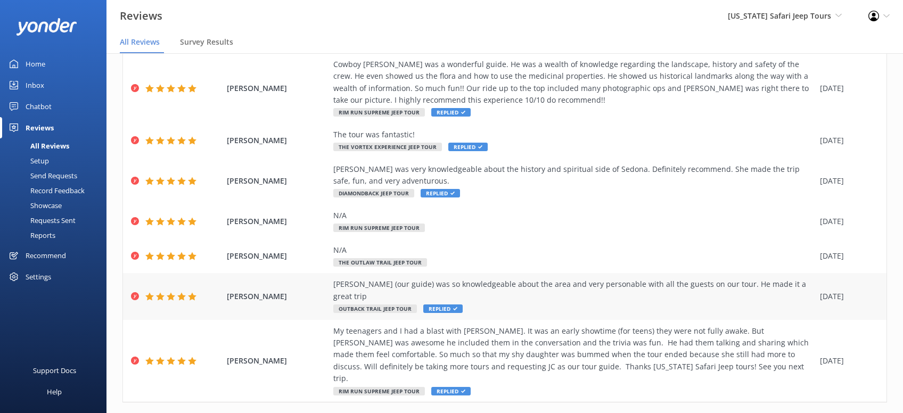
scroll to position [21, 0]
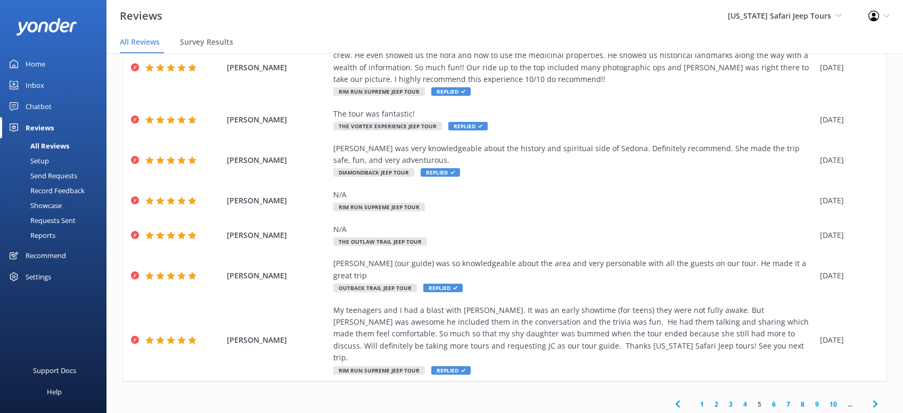
click at [746, 399] on link "4" at bounding box center [745, 404] width 14 height 10
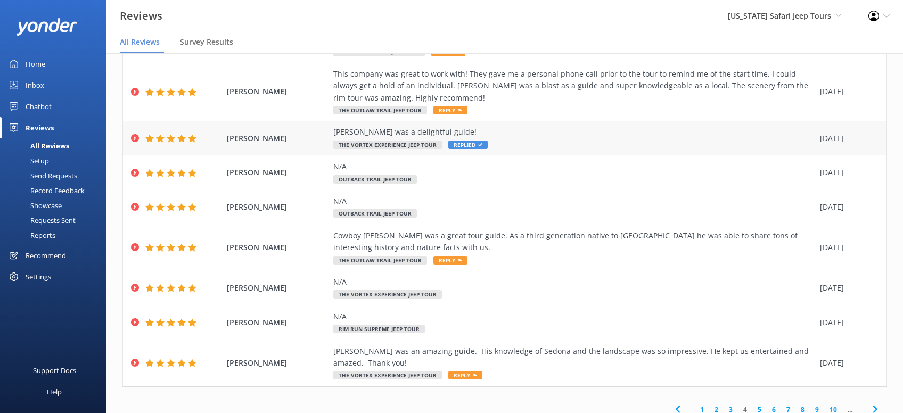
scroll to position [204, 0]
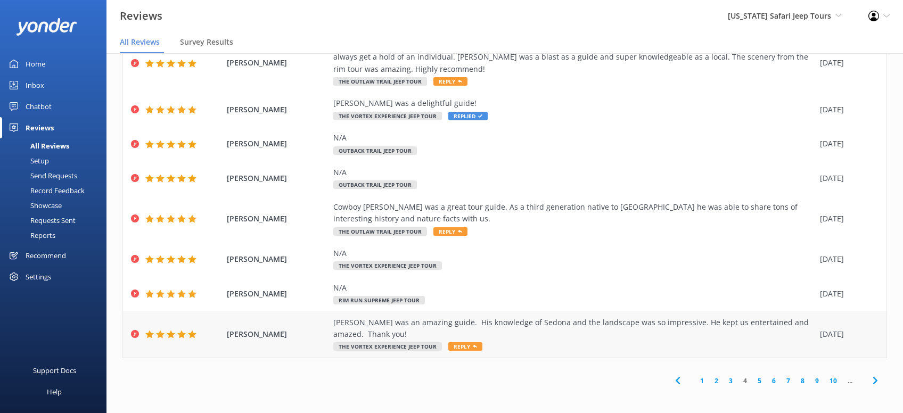
click at [465, 348] on span "Reply" at bounding box center [465, 346] width 34 height 9
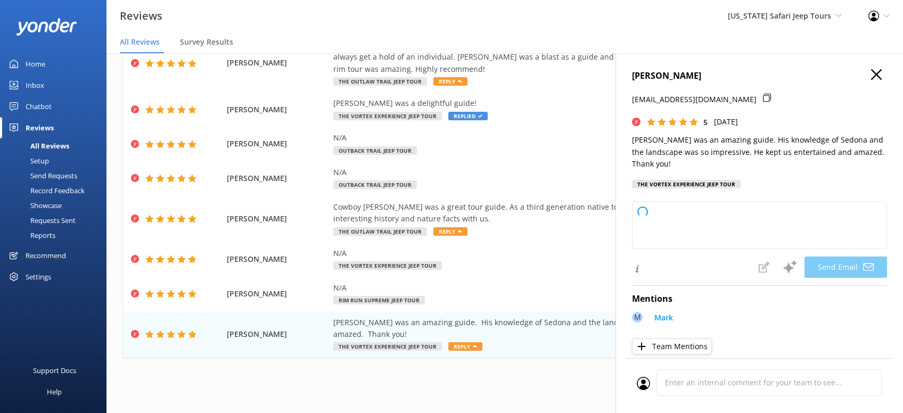
type textarea "Thanks so much, [PERSON_NAME]! We’re thrilled you had a great time with [PERSON…"
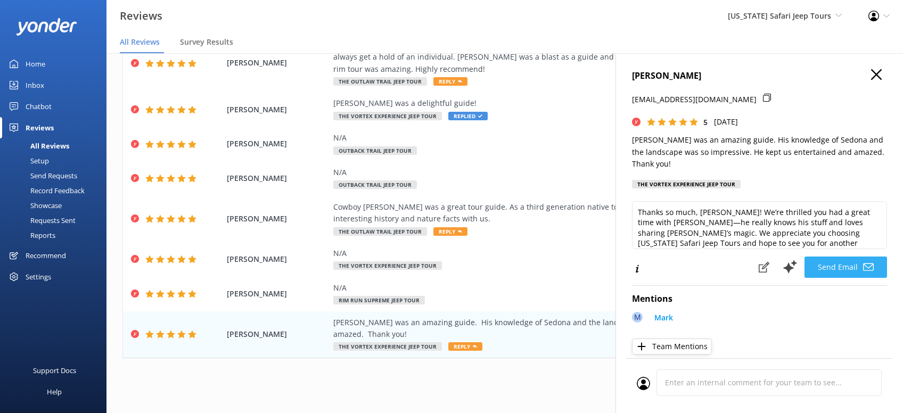
click at [854, 257] on button "Send Email" at bounding box center [845, 267] width 83 height 21
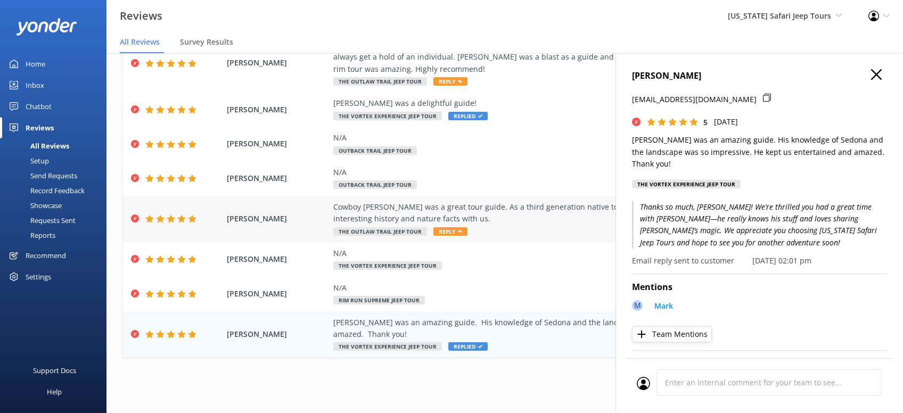
click at [451, 230] on span "Reply" at bounding box center [450, 231] width 34 height 9
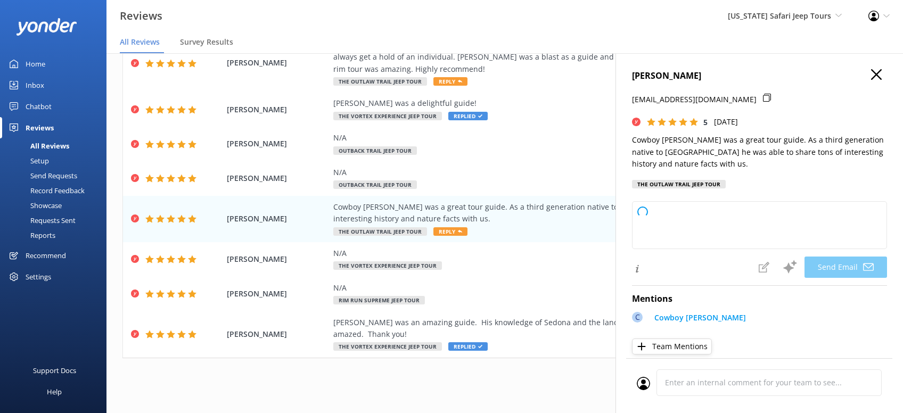
type textarea "Thanks so much, [PERSON_NAME]! Cowboy [PERSON_NAME] really knows his stuff, and…"
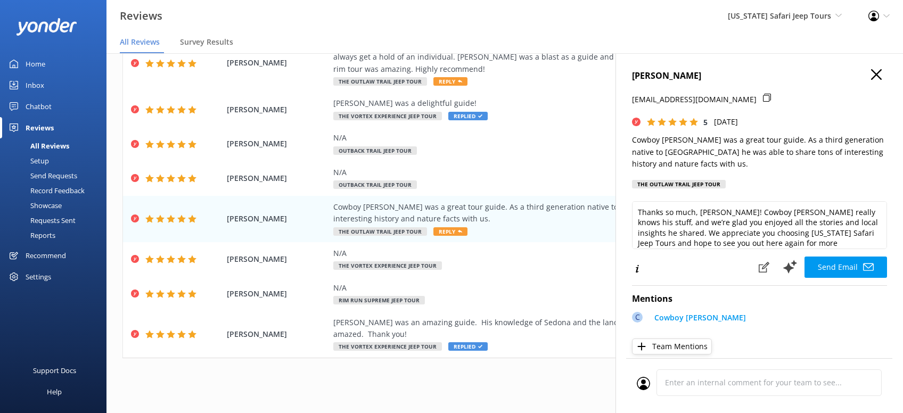
click at [848, 268] on button "Send Email" at bounding box center [845, 267] width 83 height 21
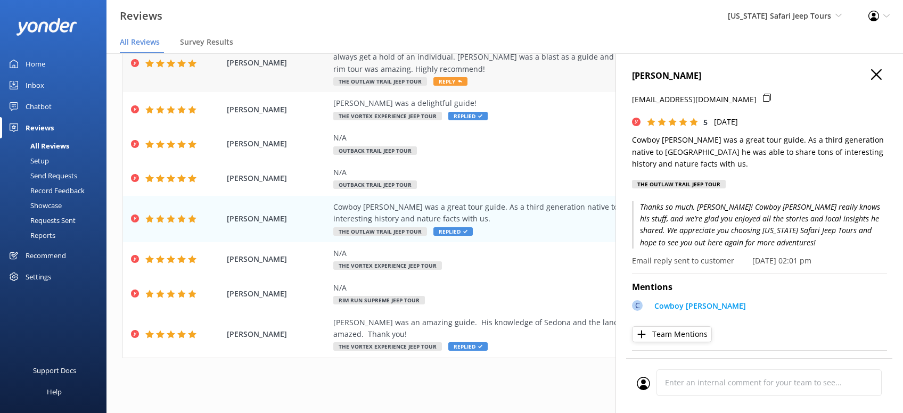
click at [441, 80] on span "Reply" at bounding box center [450, 81] width 34 height 9
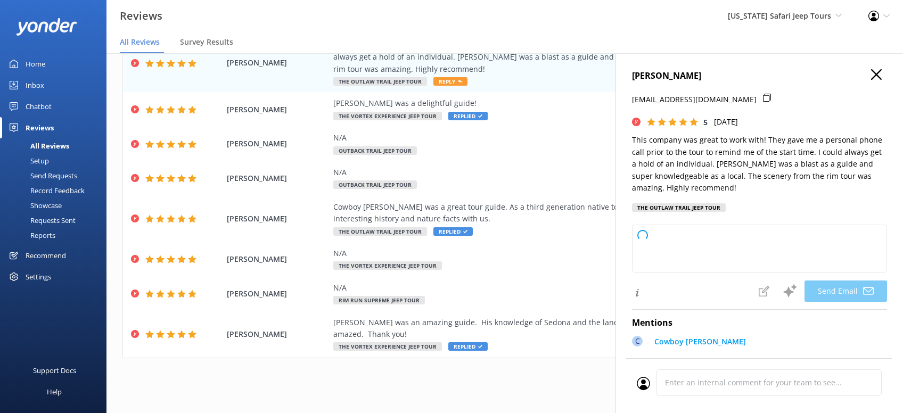
type textarea "Thanks so much, [PERSON_NAME]! We’re glad you had a blast with Cowboy [PERSON_N…"
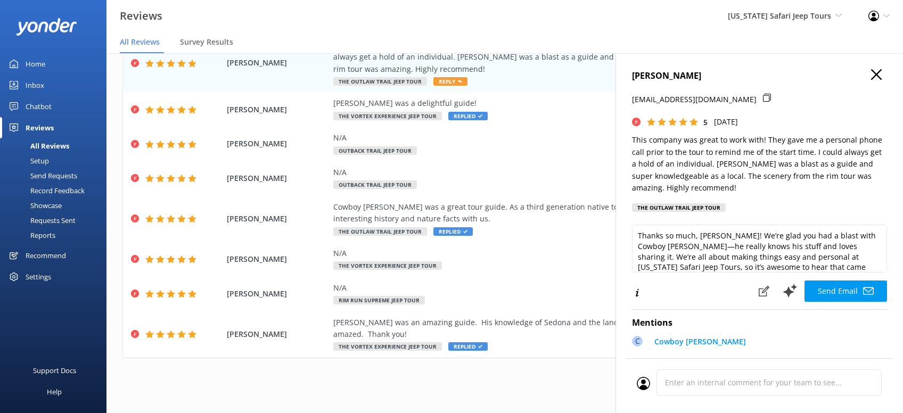
click at [844, 289] on button "Send Email" at bounding box center [845, 291] width 83 height 21
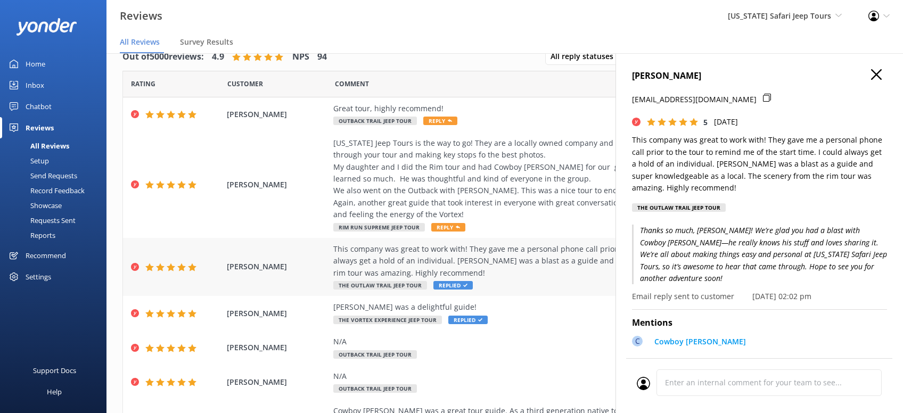
scroll to position [0, 0]
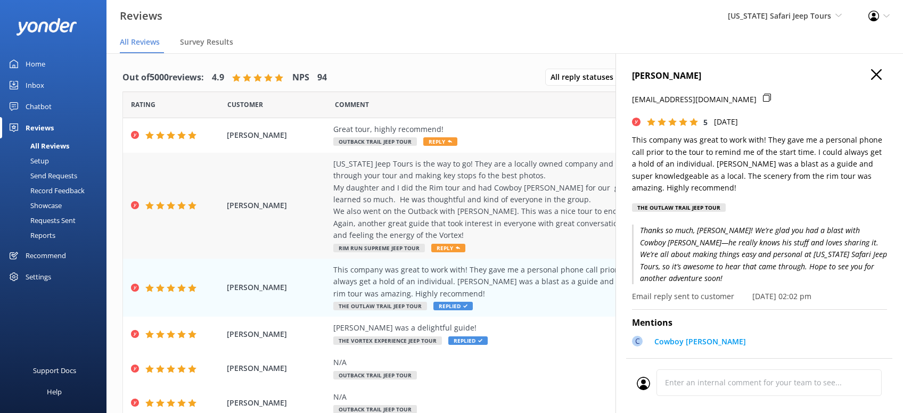
click at [448, 249] on span "Reply" at bounding box center [448, 248] width 34 height 9
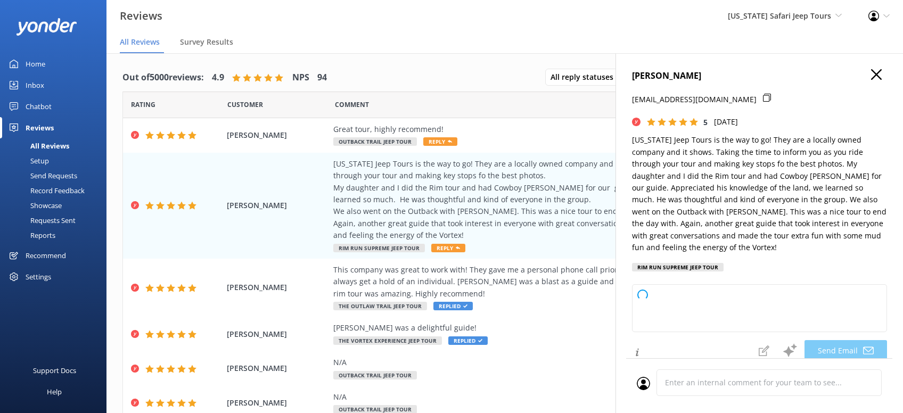
type textarea "[PERSON_NAME], thanks so much for this awesome review! We’re thrilled you and y…"
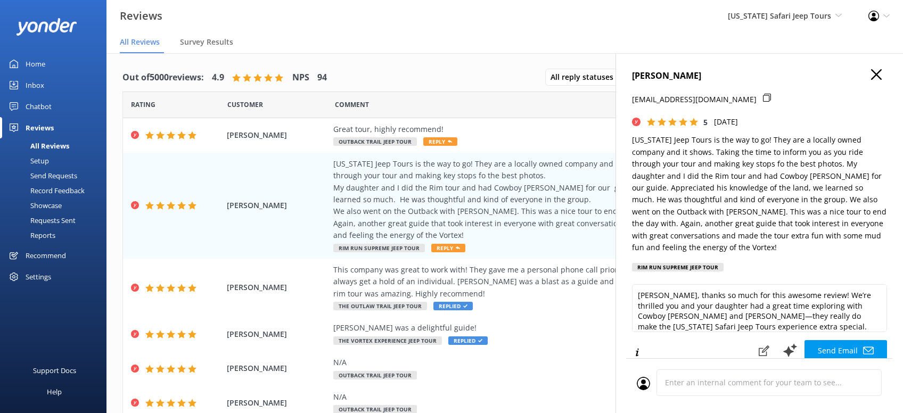
click at [848, 340] on button "Send Email" at bounding box center [845, 350] width 83 height 21
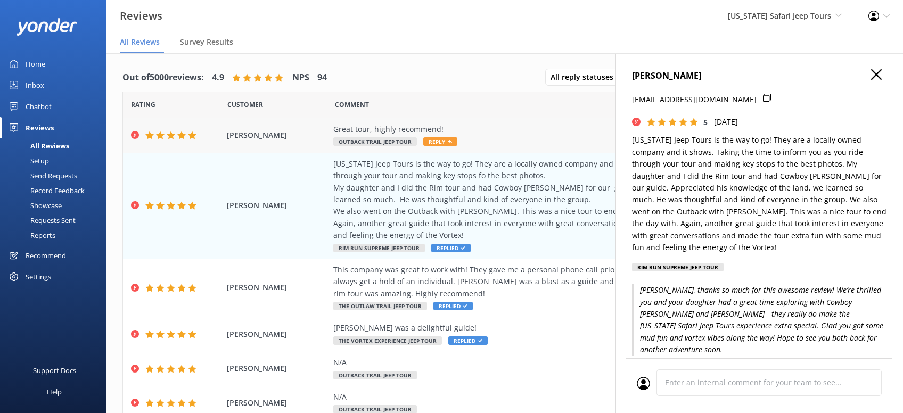
click at [440, 142] on span "Reply" at bounding box center [440, 141] width 34 height 9
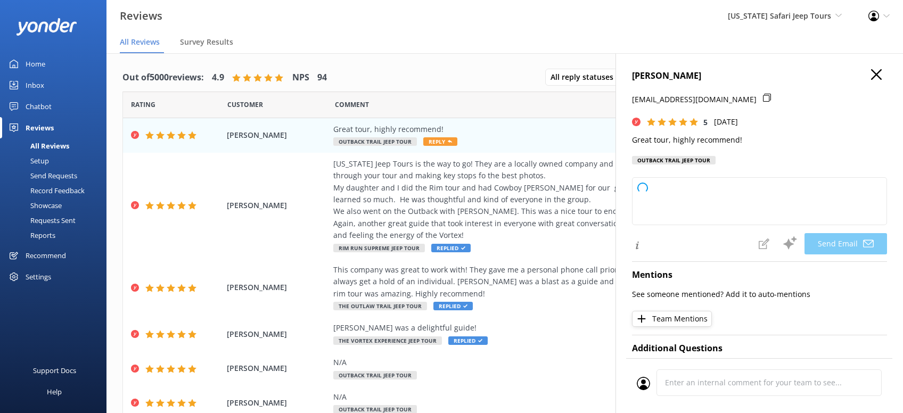
type textarea "Thanks so much, [PERSON_NAME]! We’re thrilled you had a great time out with [US…"
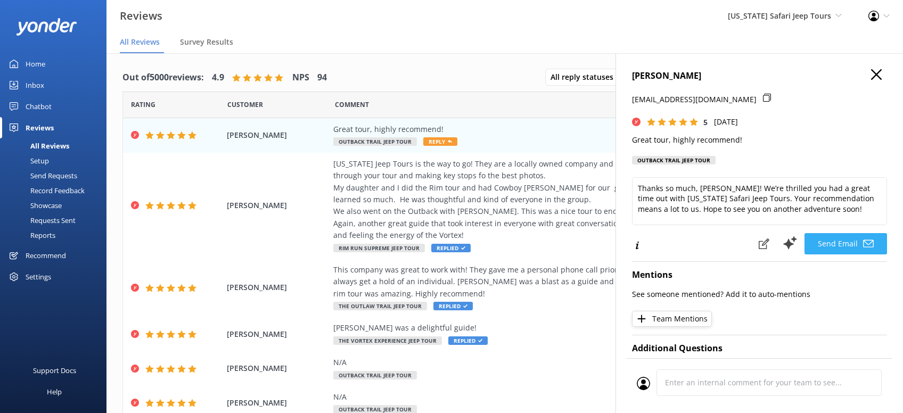
click at [852, 240] on button "Send Email" at bounding box center [845, 243] width 83 height 21
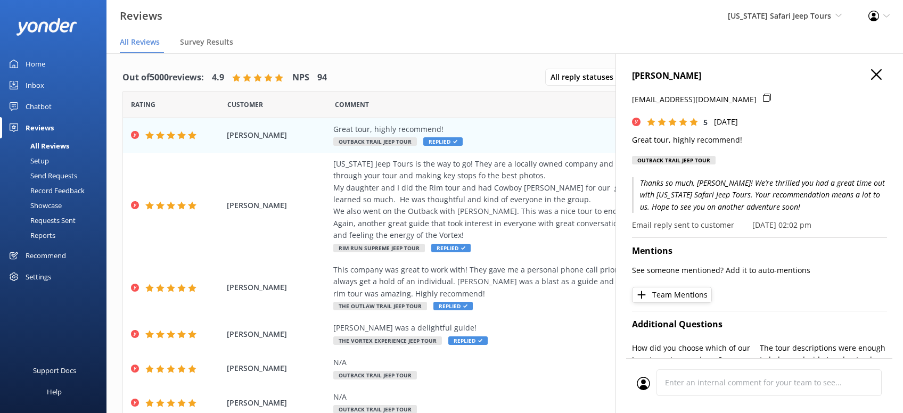
click at [875, 72] on icon "button" at bounding box center [876, 74] width 11 height 11
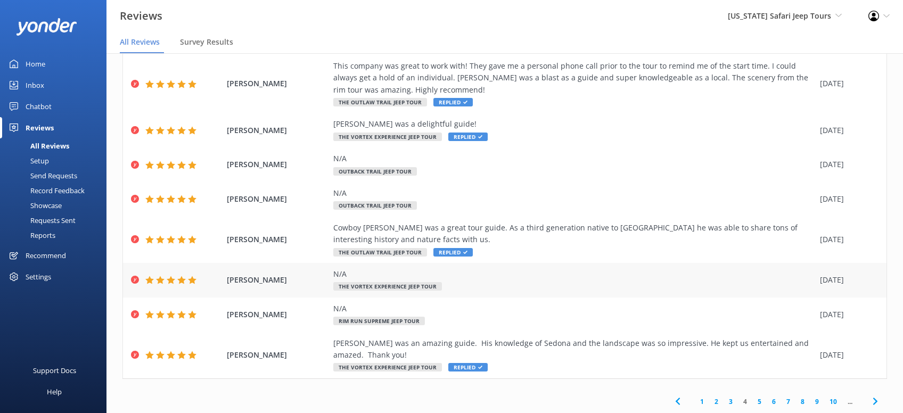
scroll to position [21, 0]
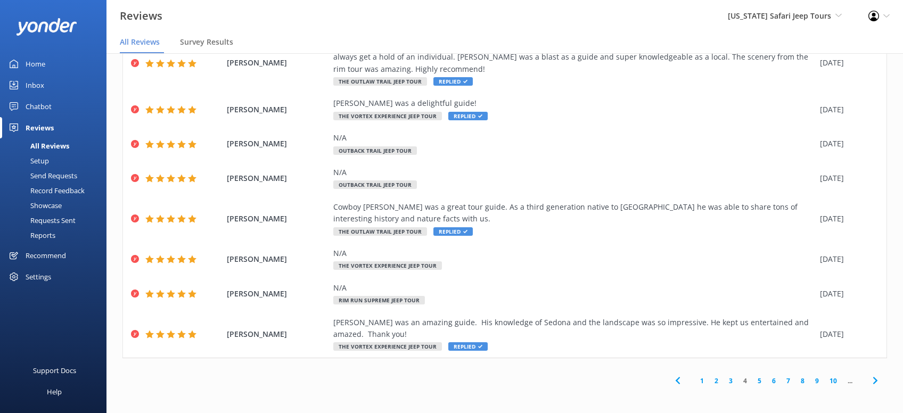
click at [733, 380] on link "3" at bounding box center [731, 381] width 14 height 10
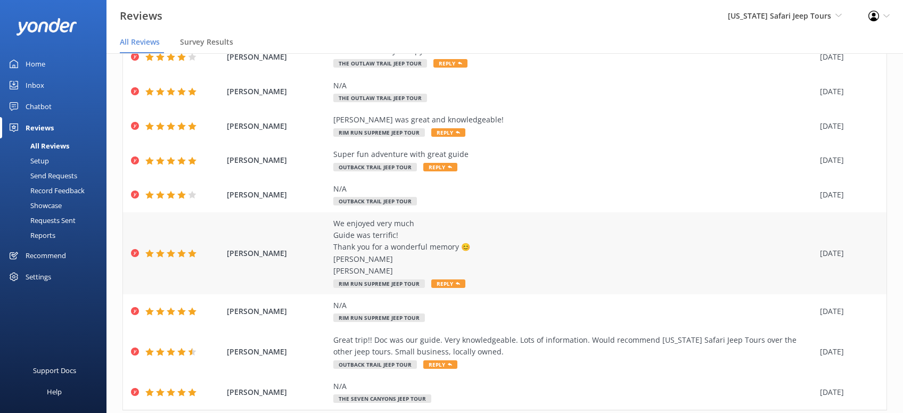
scroll to position [145, 0]
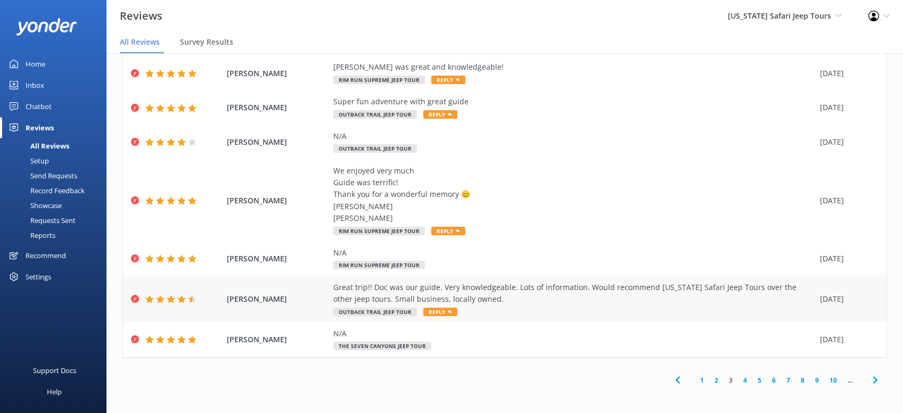
click at [439, 313] on span "Reply" at bounding box center [440, 312] width 34 height 9
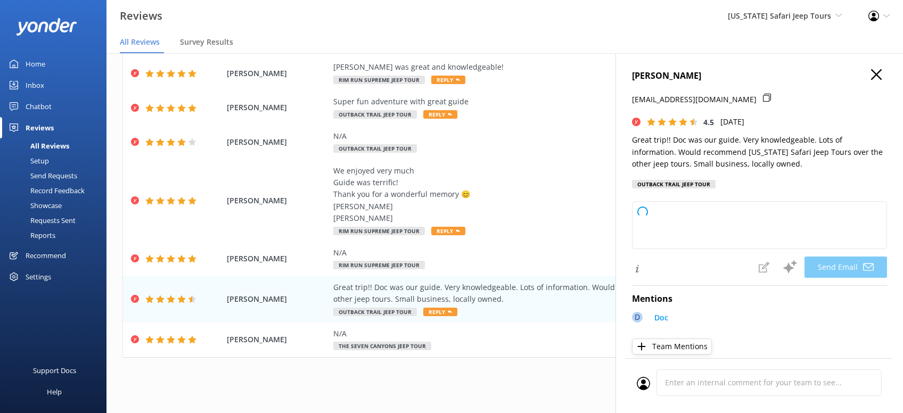
type textarea "Thanks so much, [PERSON_NAME]! We’re lucky to have Doc on the [US_STATE] Safari…"
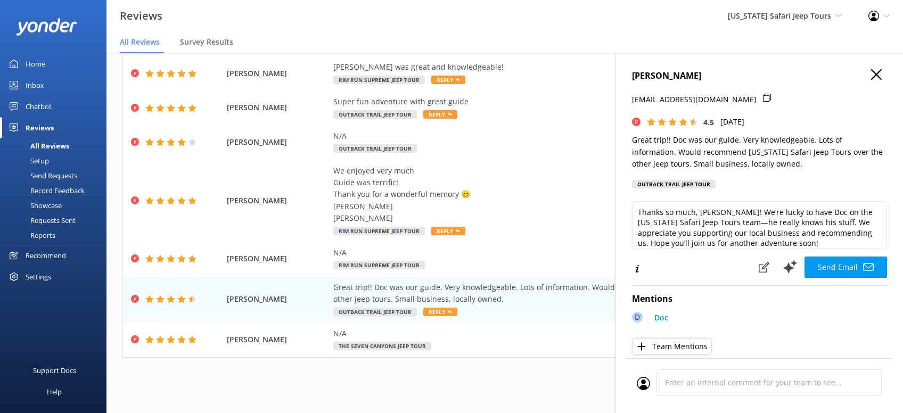
click at [849, 266] on button "Send Email" at bounding box center [845, 267] width 83 height 21
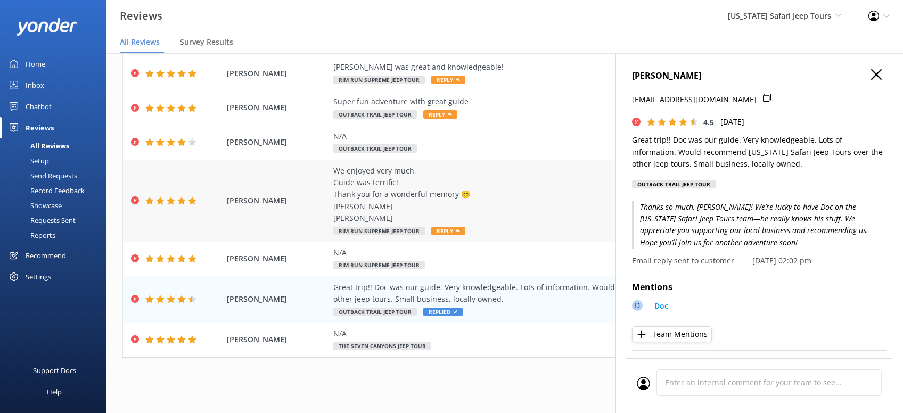
click at [451, 231] on span "Reply" at bounding box center [448, 231] width 34 height 9
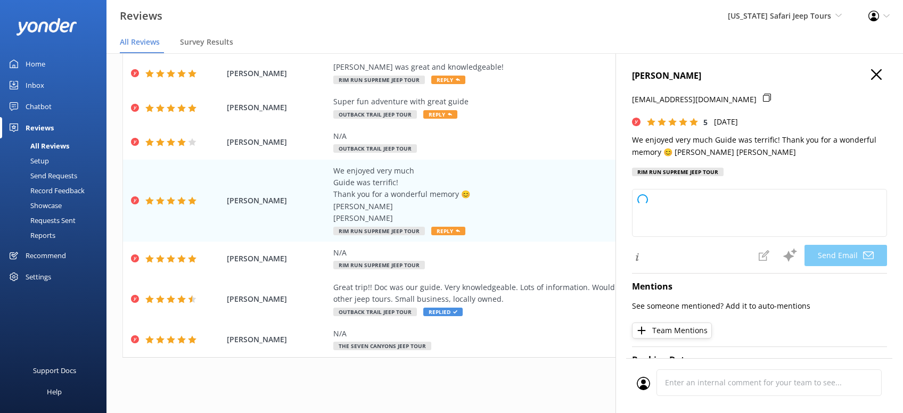
type textarea "Thanks so much, [PERSON_NAME]! We’re thrilled you and [PERSON_NAME] had a great…"
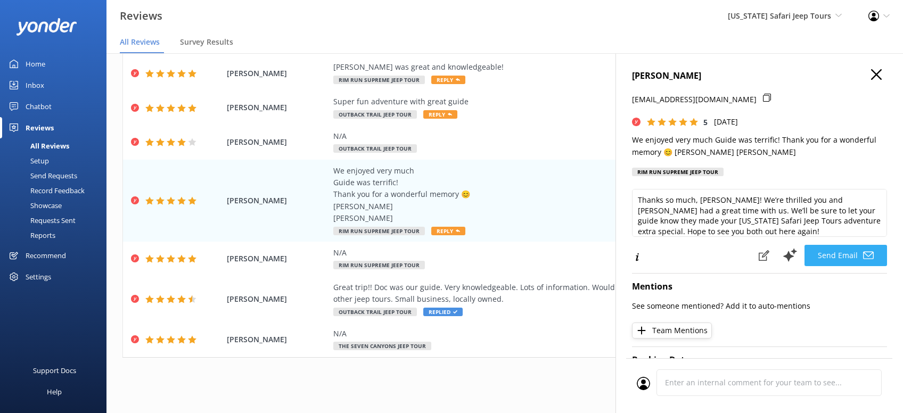
click at [851, 254] on button "Send Email" at bounding box center [845, 255] width 83 height 21
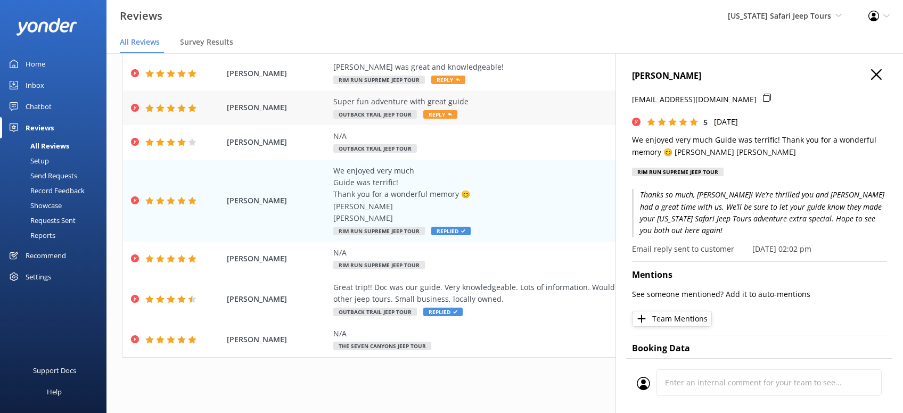
click at [439, 117] on span "Reply" at bounding box center [440, 114] width 34 height 9
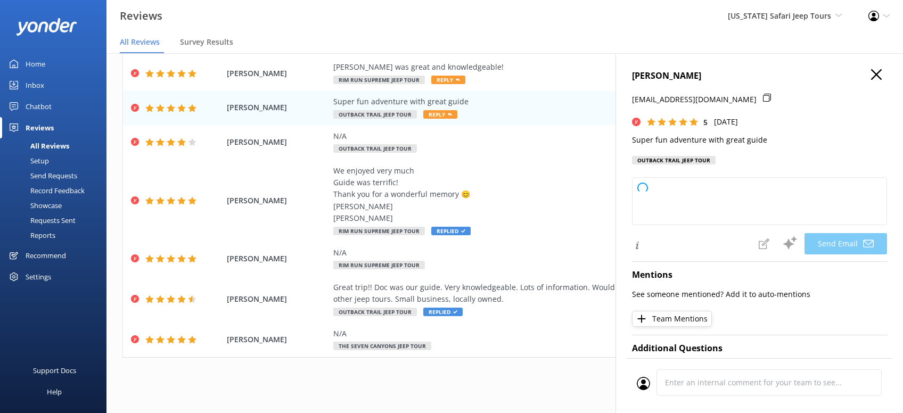
type textarea "Thanks so much, [PERSON_NAME]! We’re glad you had a blast out there with your g…"
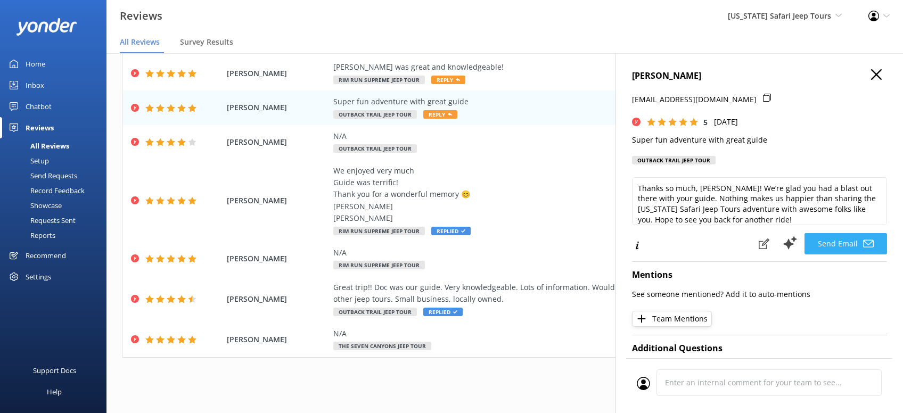
click at [857, 241] on button "Send Email" at bounding box center [845, 243] width 83 height 21
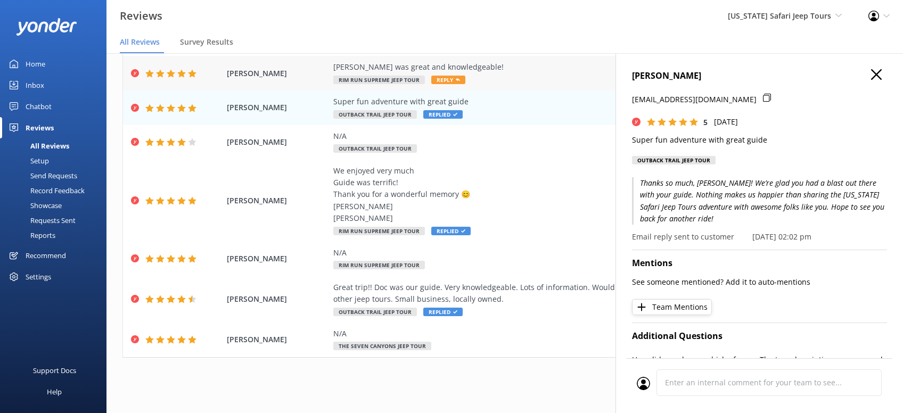
click at [442, 77] on span "Reply" at bounding box center [448, 80] width 34 height 9
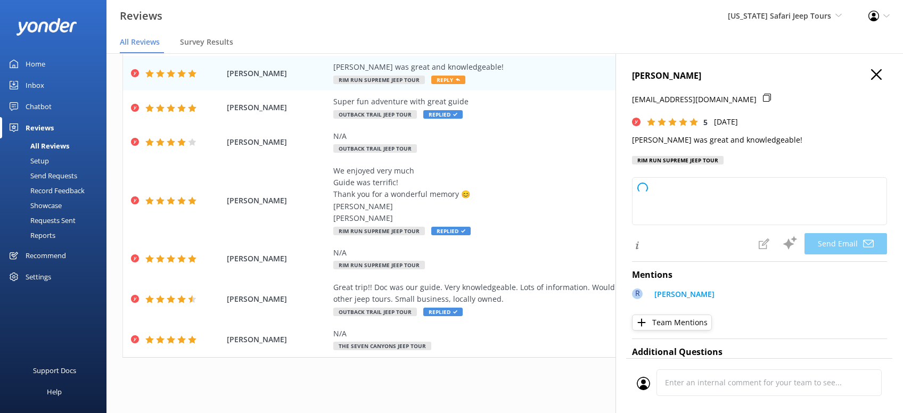
type textarea "Thanks so much, [PERSON_NAME]! We’re lucky to have [PERSON_NAME] on the [US_STA…"
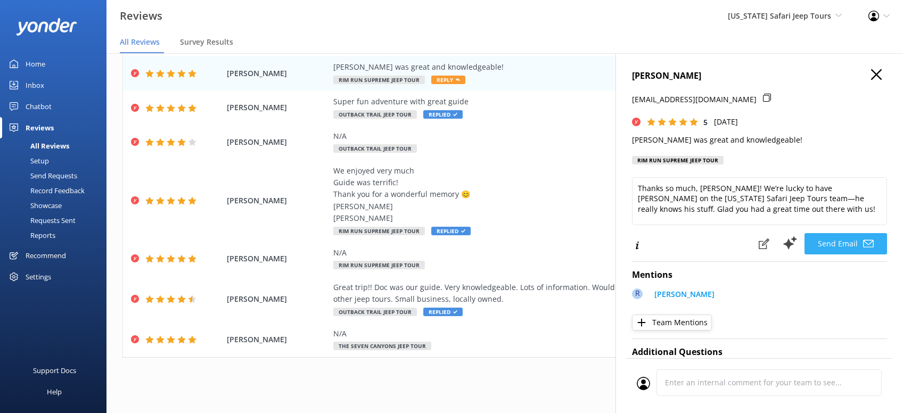
click at [842, 239] on button "Send Email" at bounding box center [845, 243] width 83 height 21
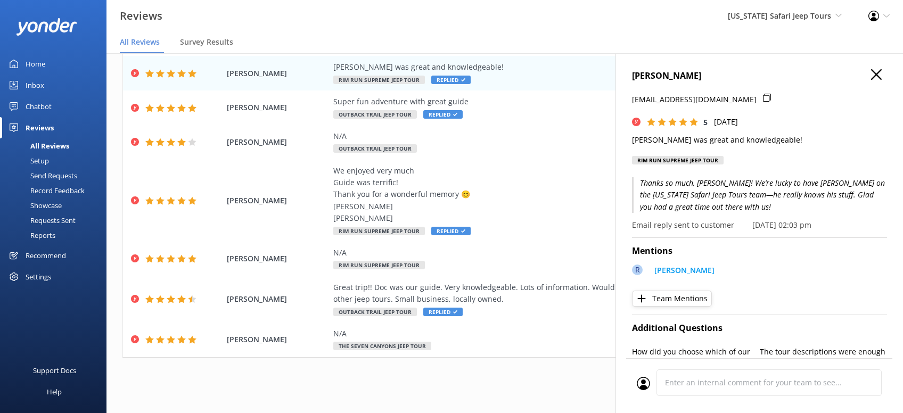
click at [874, 74] on icon "button" at bounding box center [876, 74] width 11 height 11
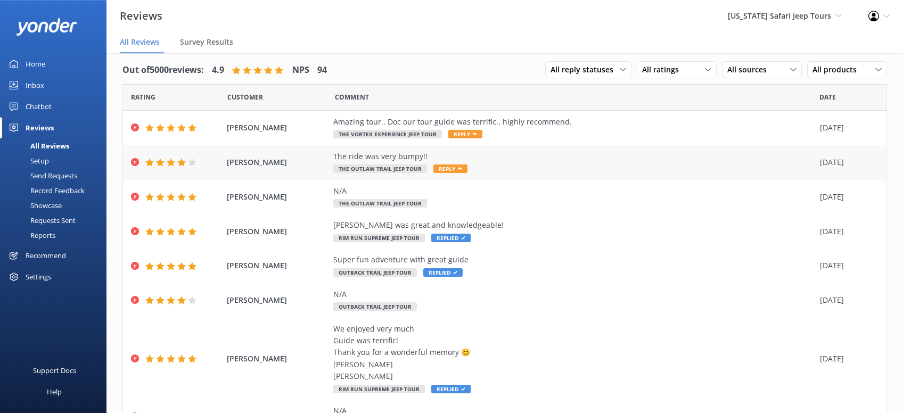
scroll to position [0, 0]
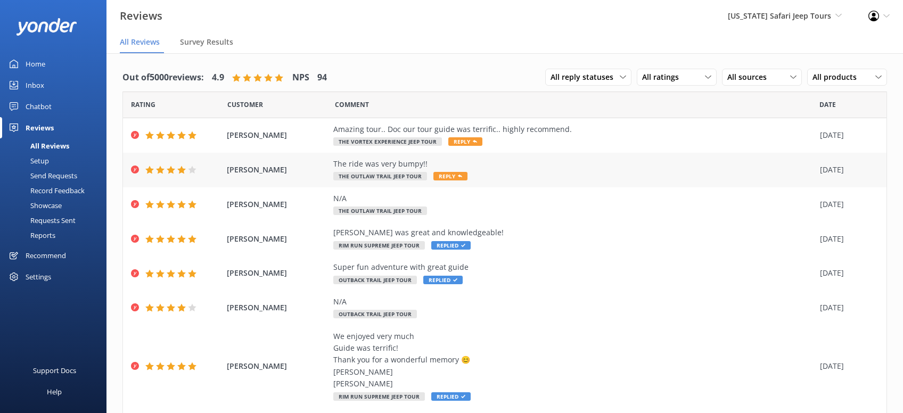
click at [453, 177] on span "Reply" at bounding box center [450, 176] width 34 height 9
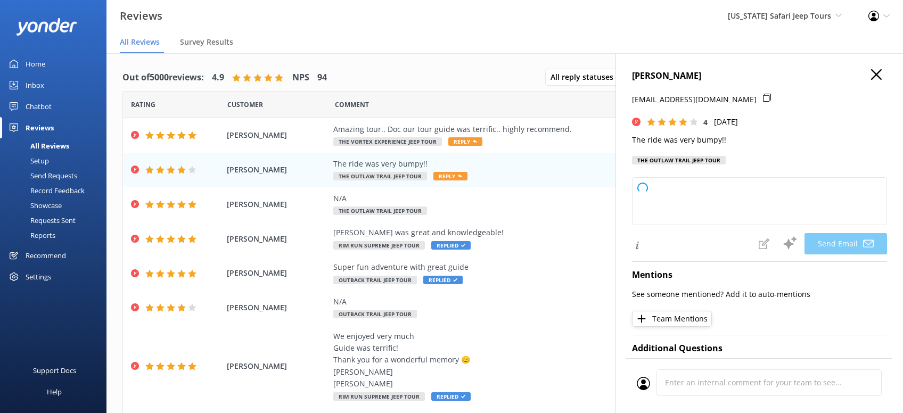
type textarea "Hey [PERSON_NAME], thanks for riding with us! Our [US_STATE] Safari Jeep Tours …"
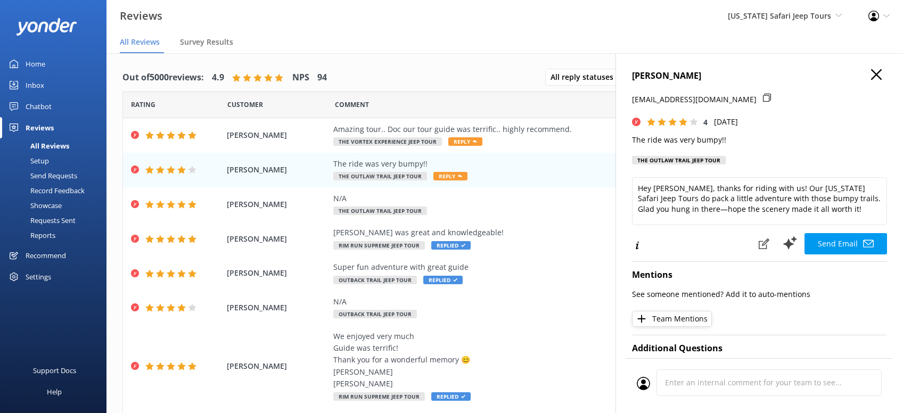
click at [854, 241] on button "Send Email" at bounding box center [845, 243] width 83 height 21
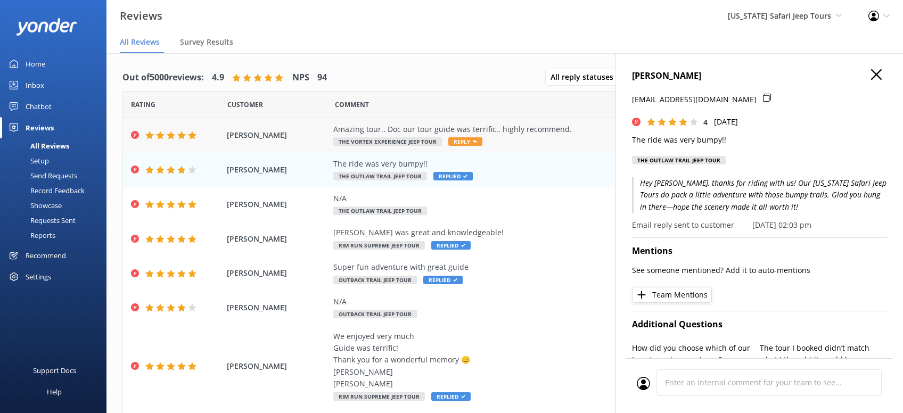
click at [457, 142] on span "Reply" at bounding box center [465, 141] width 34 height 9
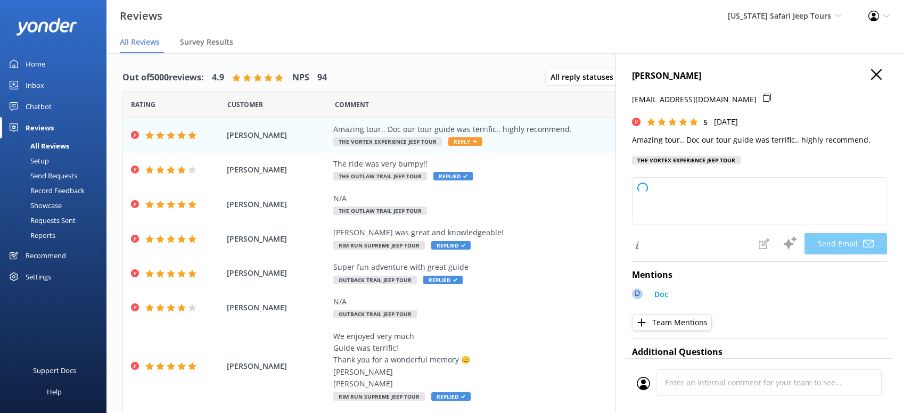
type textarea "Thanks so much, [PERSON_NAME]! We’re glad you had a terrific time with [PERSON_…"
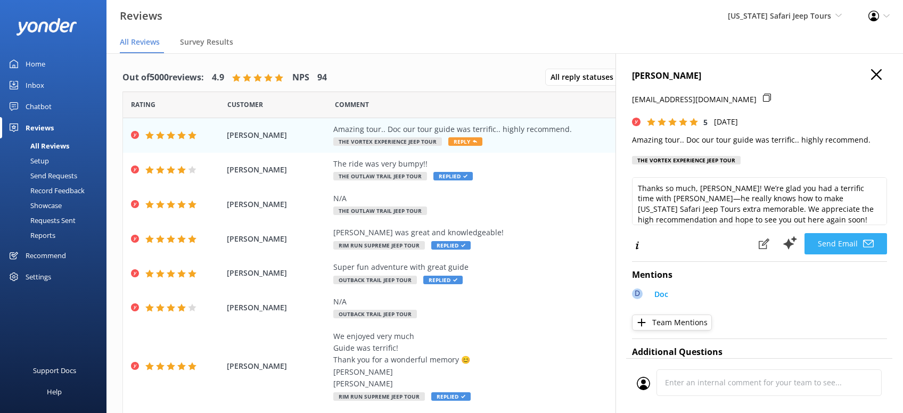
click at [846, 254] on button "Send Email" at bounding box center [845, 243] width 83 height 21
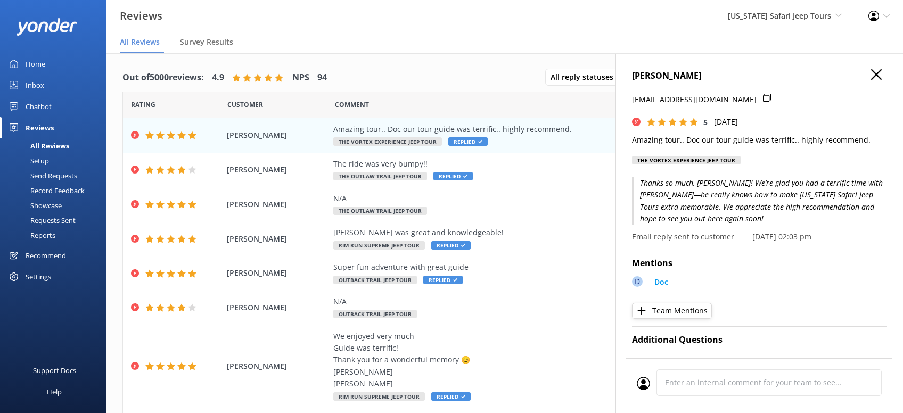
click at [875, 71] on icon "button" at bounding box center [876, 74] width 11 height 11
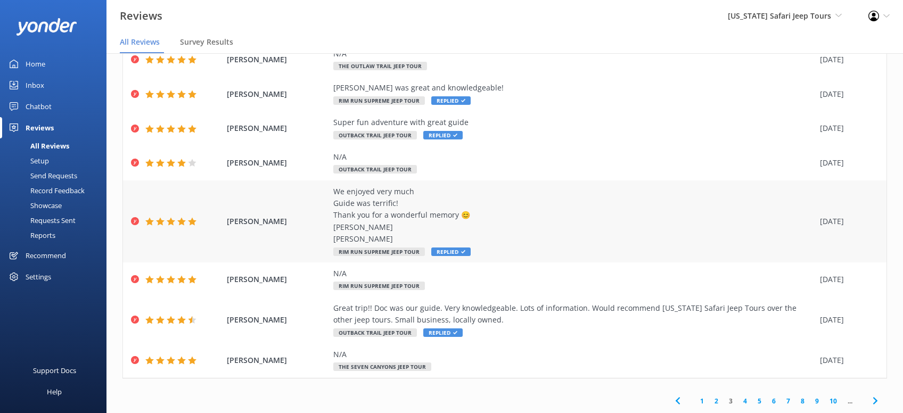
scroll to position [21, 0]
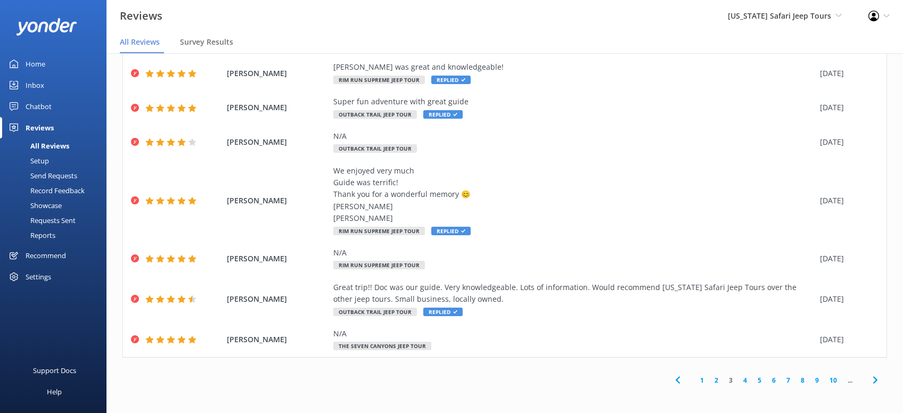
click at [716, 381] on link "2" at bounding box center [716, 380] width 14 height 10
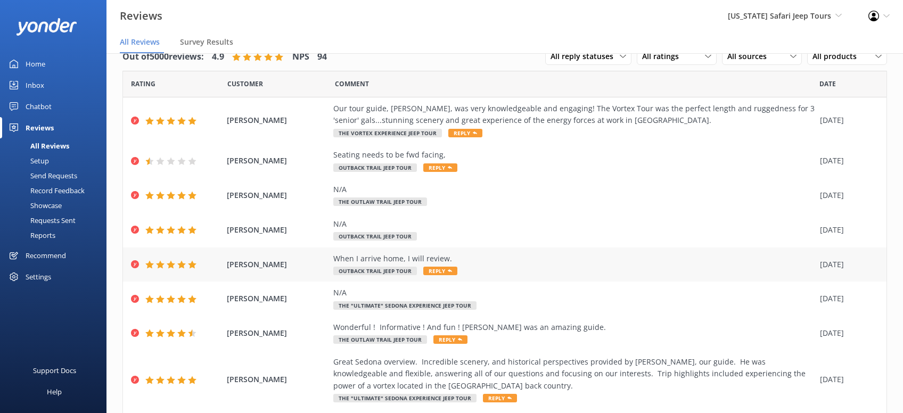
scroll to position [133, 0]
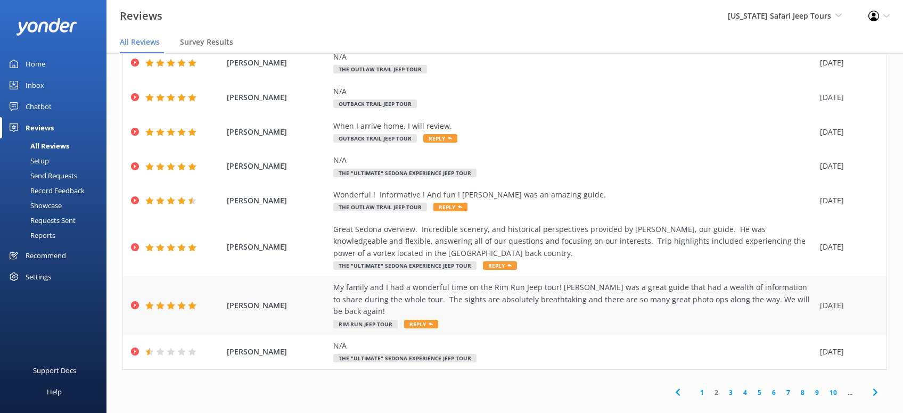
click at [420, 320] on span "Reply" at bounding box center [421, 324] width 34 height 9
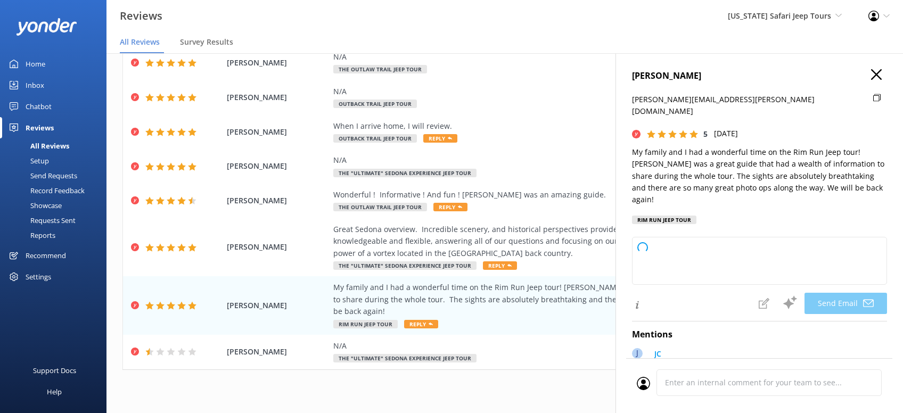
type textarea "Thanks so much, [PERSON_NAME]! We’re thrilled you and your family had a blast o…"
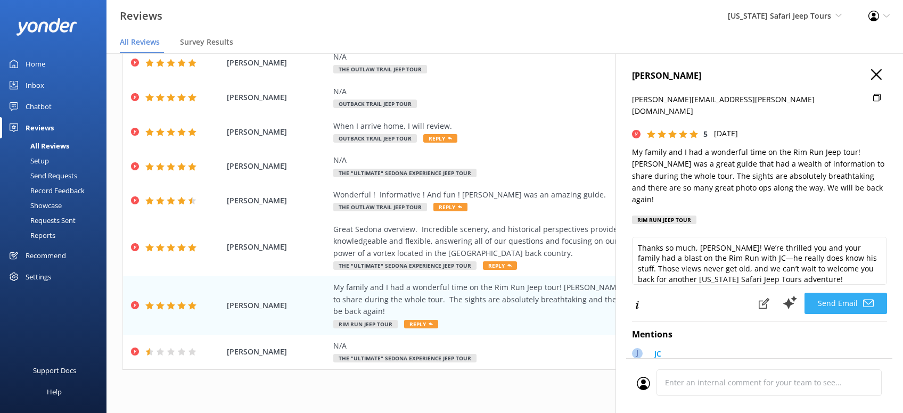
click at [851, 293] on button "Send Email" at bounding box center [845, 303] width 83 height 21
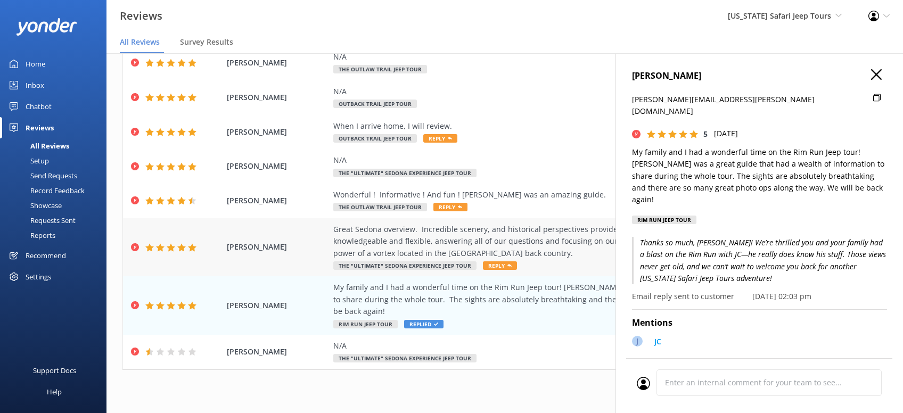
click at [494, 267] on span "Reply" at bounding box center [500, 265] width 34 height 9
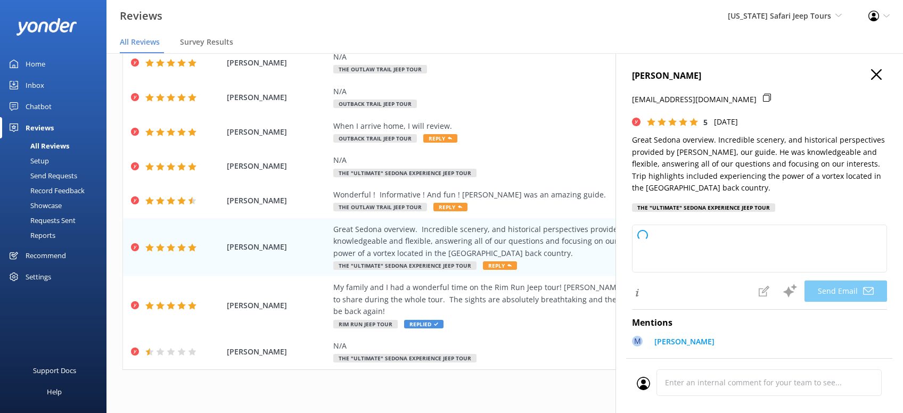
type textarea "Thanks so much, [PERSON_NAME]! We're glad you had a great time exploring [PERSO…"
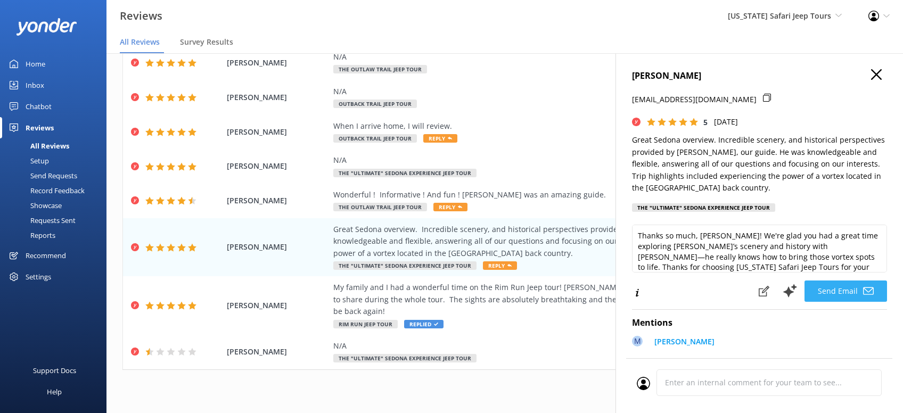
click at [849, 291] on button "Send Email" at bounding box center [845, 291] width 83 height 21
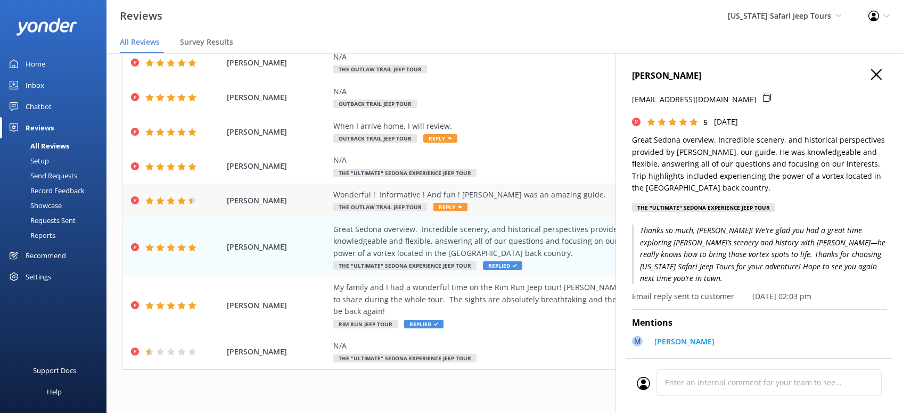
click at [447, 209] on span "Reply" at bounding box center [450, 207] width 34 height 9
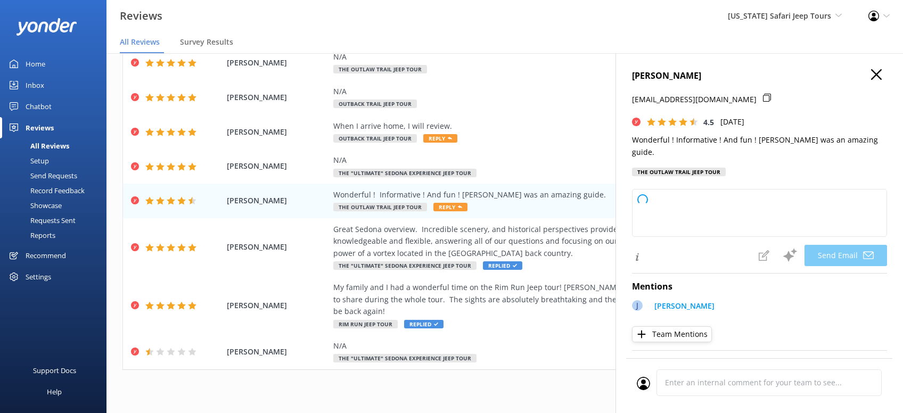
type textarea "Thanks so much, [PERSON_NAME]! We’re glad you had a wonderful time with [PERSON…"
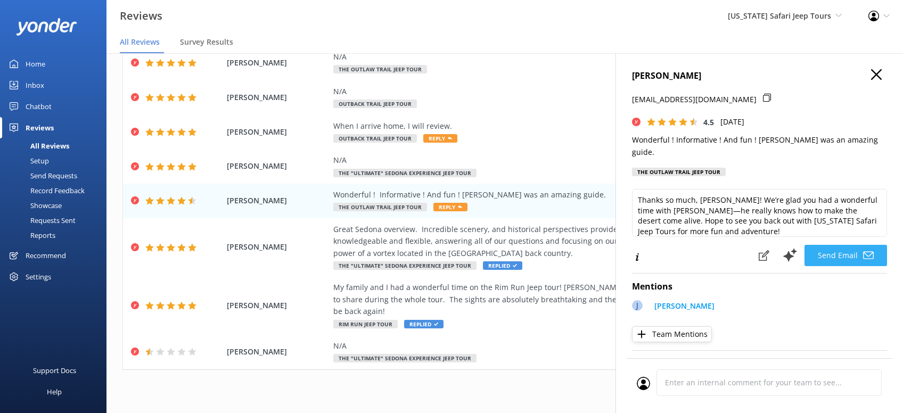
click at [854, 245] on button "Send Email" at bounding box center [845, 255] width 83 height 21
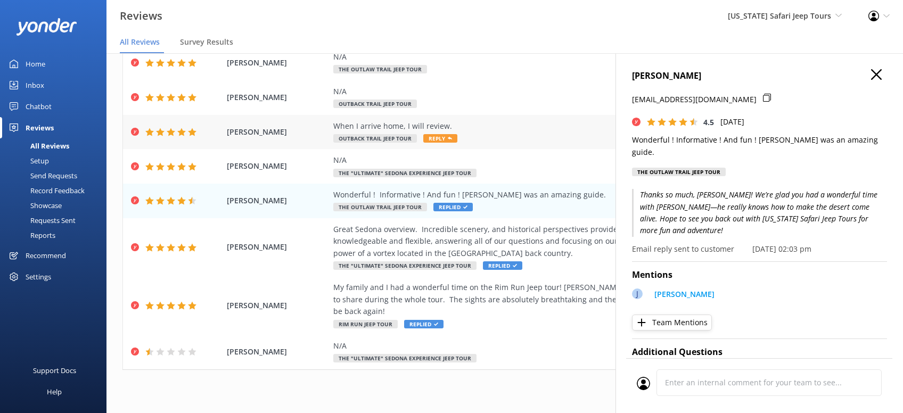
click at [438, 137] on span "Reply" at bounding box center [440, 138] width 34 height 9
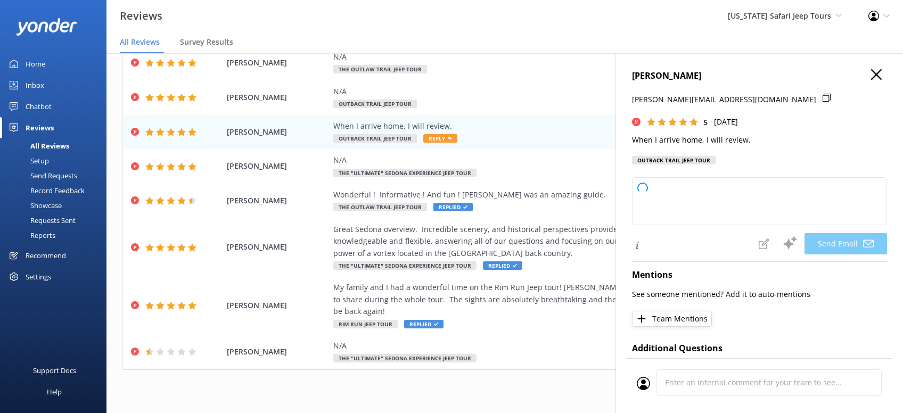
type textarea "Thanks so much, [PERSON_NAME]! We appreciate the five stars and look forward to…"
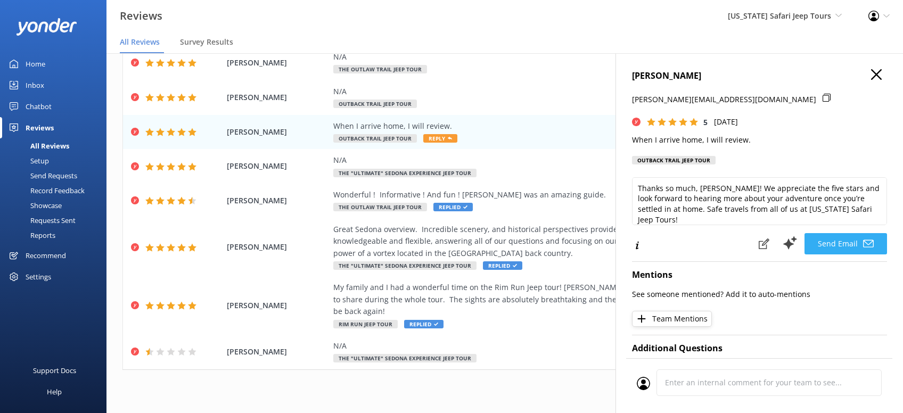
click at [845, 242] on button "Send Email" at bounding box center [845, 243] width 83 height 21
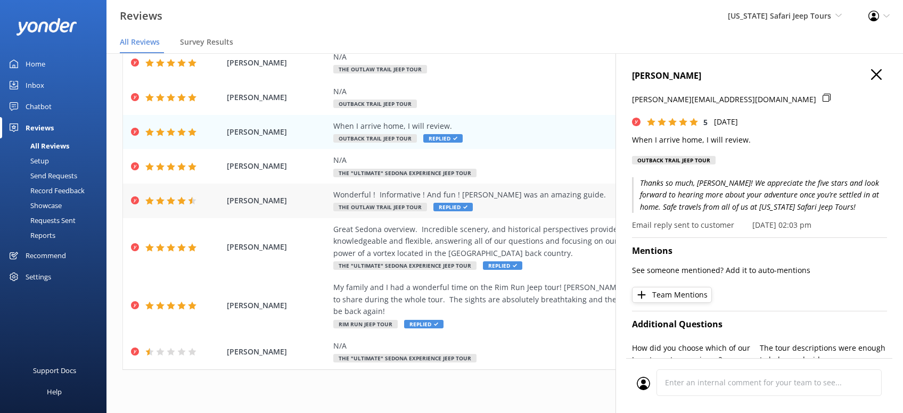
scroll to position [0, 0]
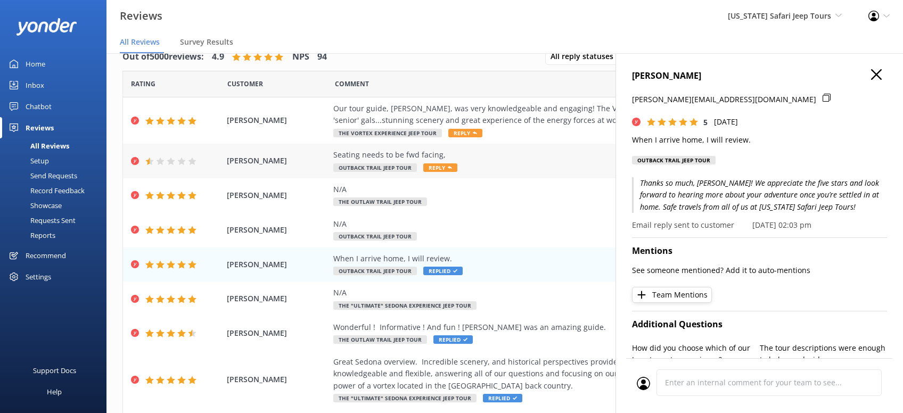
click at [439, 163] on span "Reply" at bounding box center [440, 167] width 34 height 9
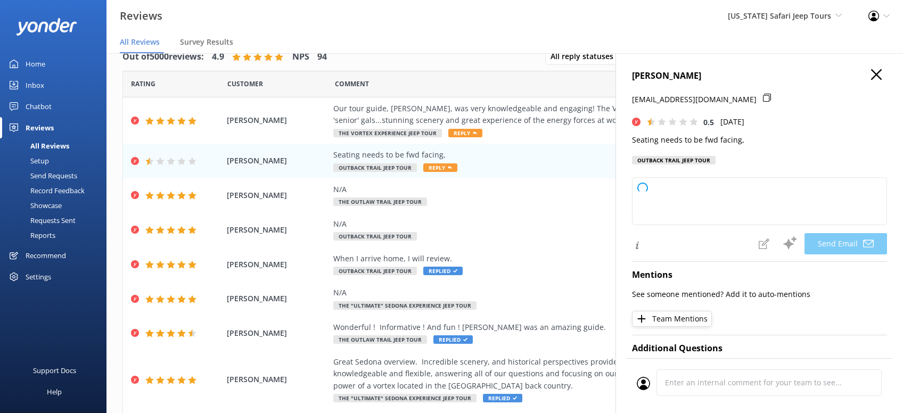
type textarea "Hey [PERSON_NAME], thanks for sharing your thoughts with us. We know the side-f…"
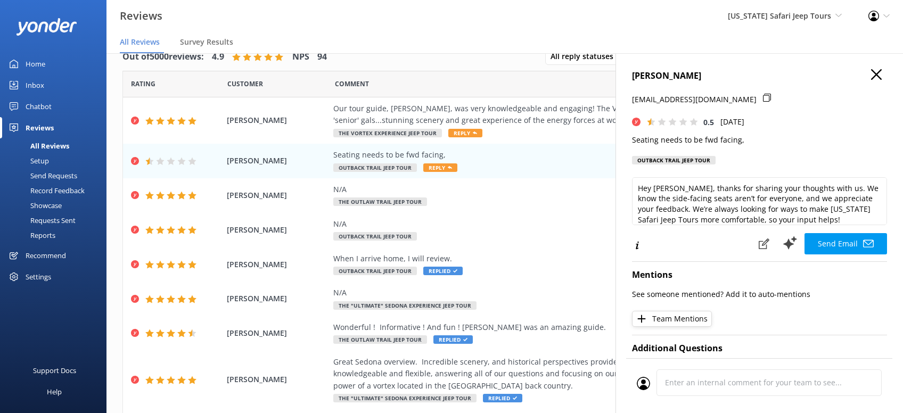
click at [849, 241] on button "Send Email" at bounding box center [845, 243] width 83 height 21
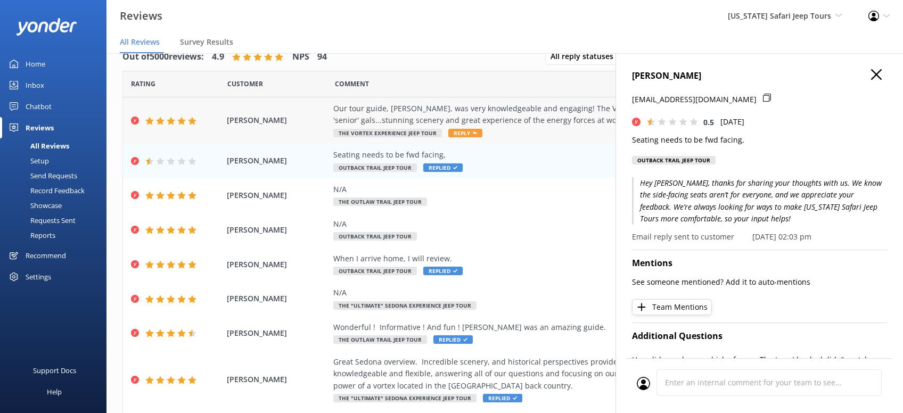
click at [457, 135] on span "Reply" at bounding box center [465, 133] width 34 height 9
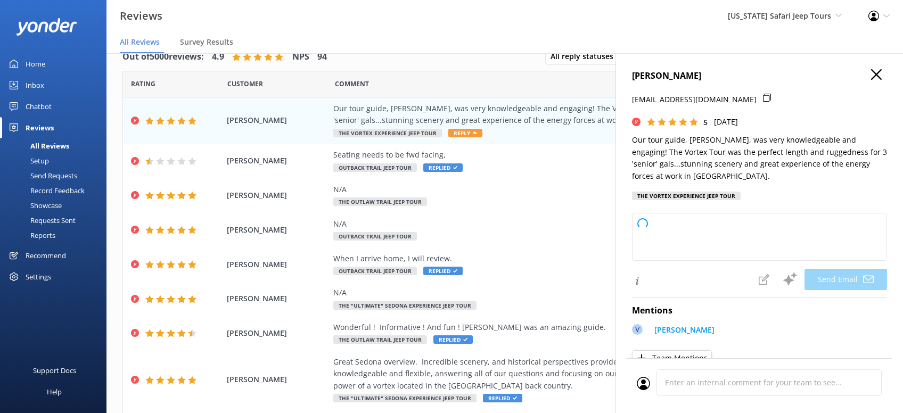
type textarea "Thanks so much, [PERSON_NAME]! We’re thrilled you and your friends had a great …"
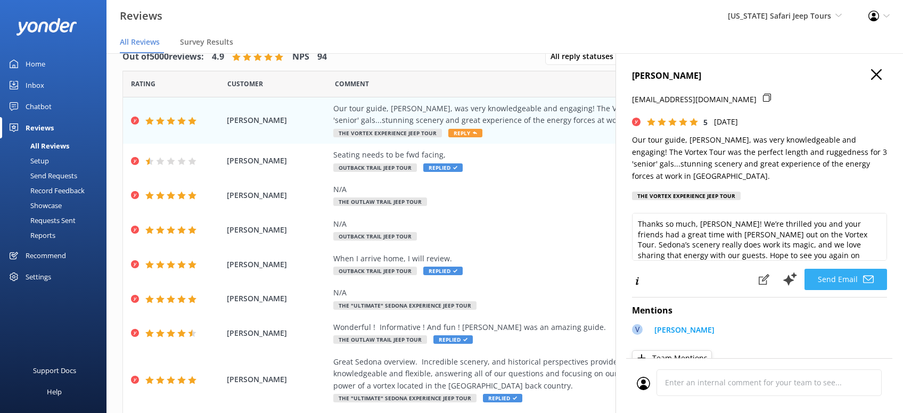
click at [844, 269] on button "Send Email" at bounding box center [845, 279] width 83 height 21
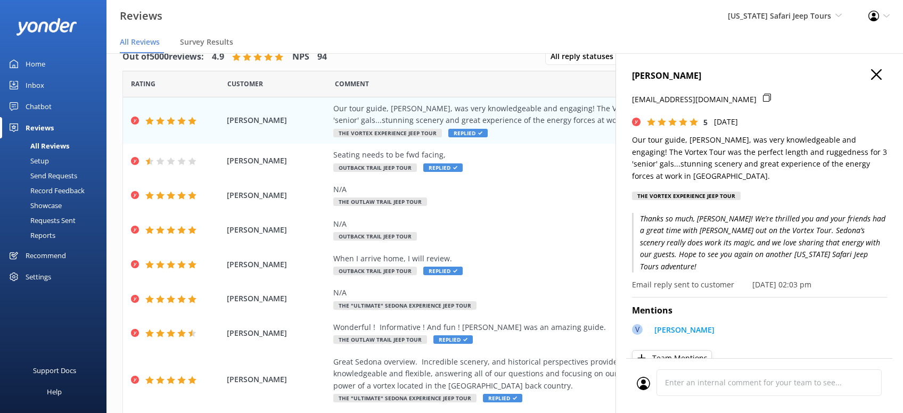
click at [874, 73] on icon "button" at bounding box center [876, 74] width 11 height 11
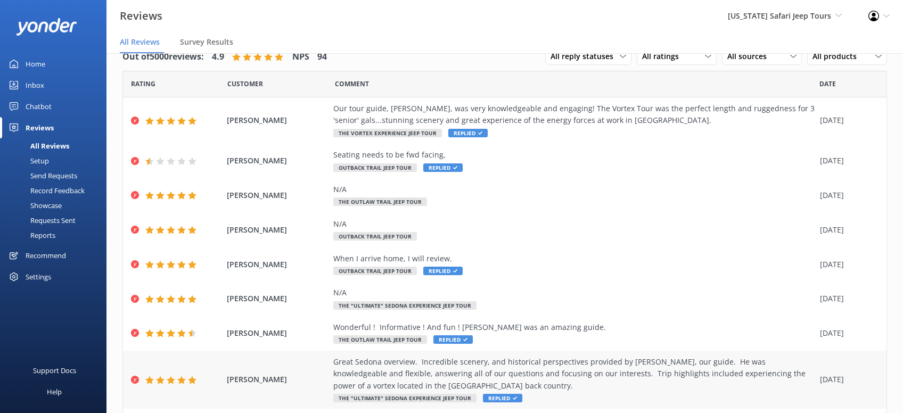
scroll to position [133, 0]
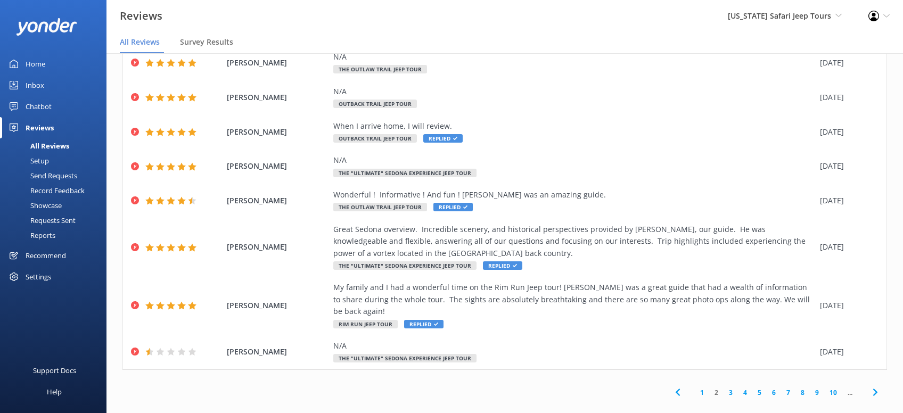
click at [702, 388] on link "1" at bounding box center [702, 393] width 14 height 10
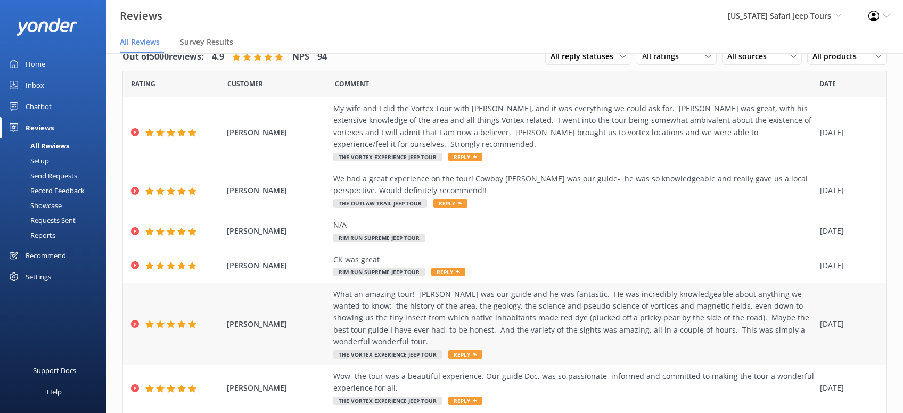
scroll to position [168, 0]
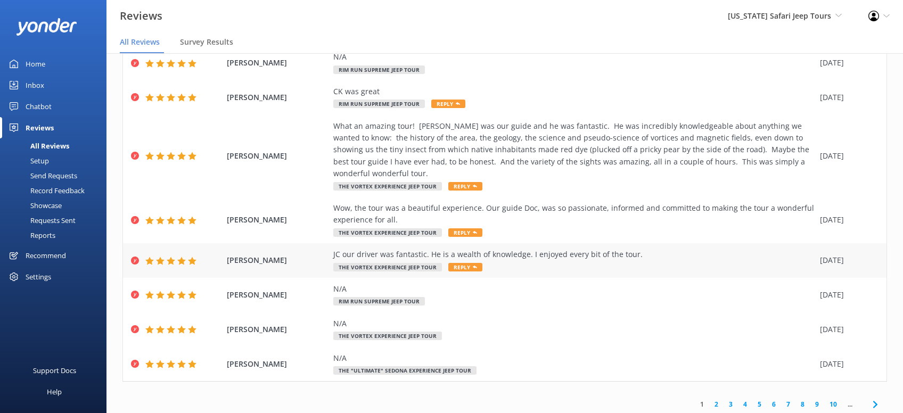
click at [465, 263] on span "Reply" at bounding box center [465, 267] width 34 height 9
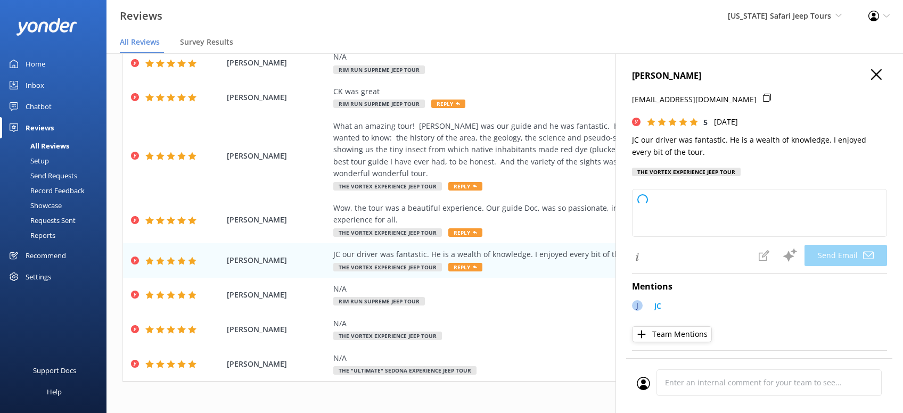
type textarea "Thanks so much, [PERSON_NAME]! We’re lucky to have JC on the [US_STATE] Safari …"
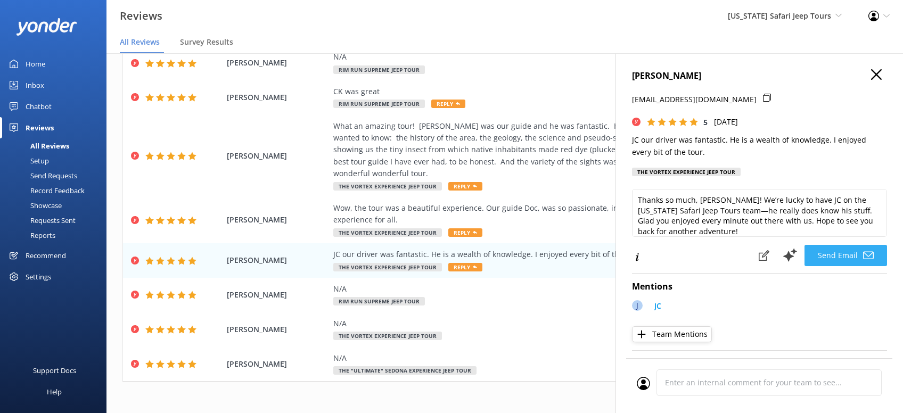
click at [852, 254] on button "Send Email" at bounding box center [845, 255] width 83 height 21
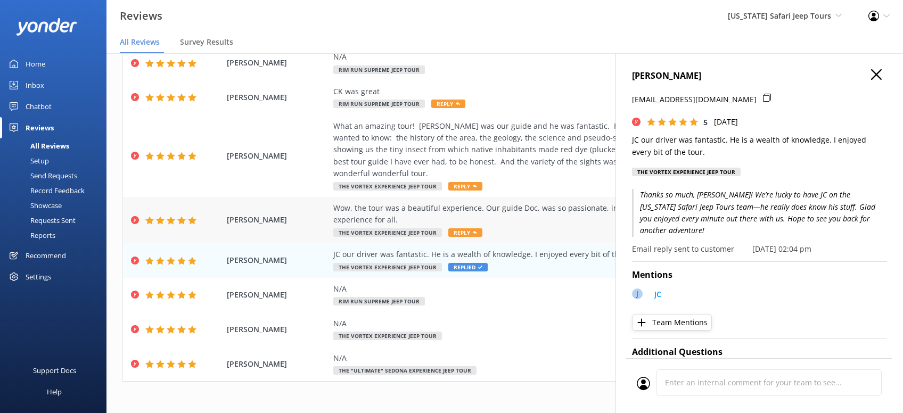
click at [465, 228] on span "Reply" at bounding box center [465, 232] width 34 height 9
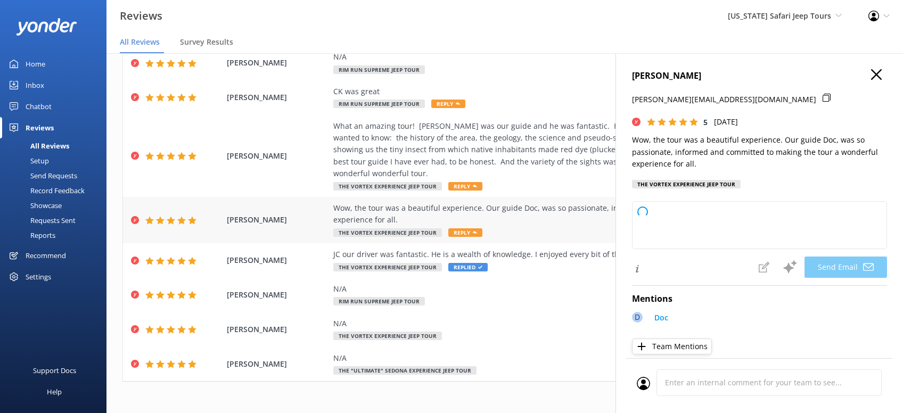
type textarea "[PERSON_NAME], we’re so glad you had a beautiful experience with us! [PERSON_NA…"
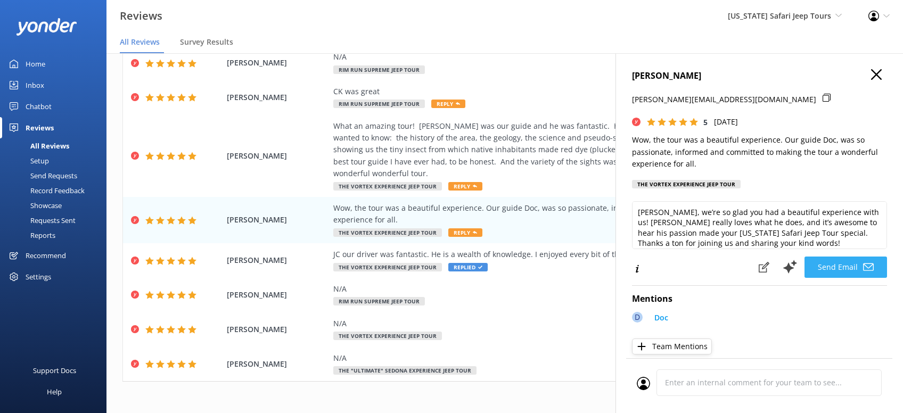
click at [841, 268] on button "Send Email" at bounding box center [845, 267] width 83 height 21
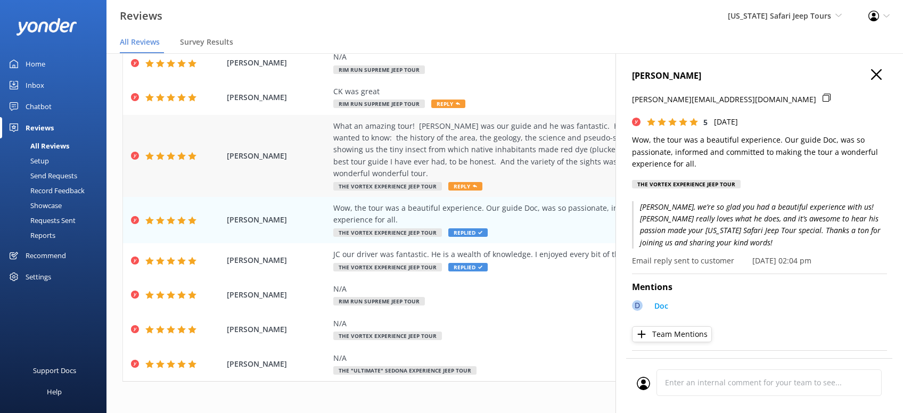
click at [466, 182] on span "Reply" at bounding box center [465, 186] width 34 height 9
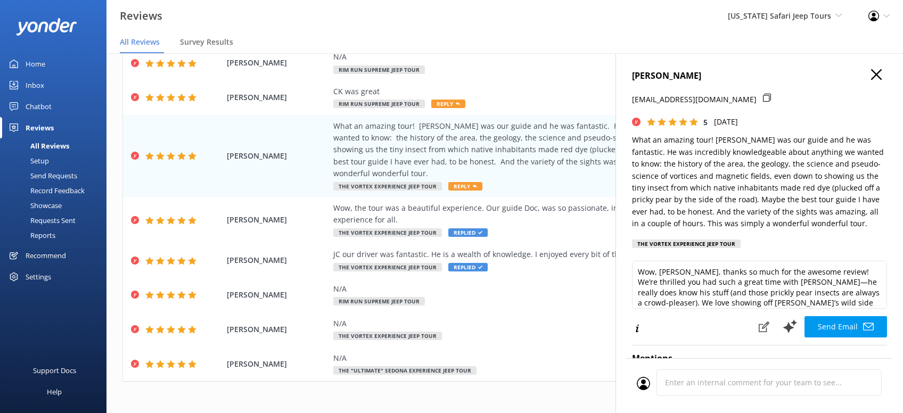
type textarea "Wow, [PERSON_NAME], thanks so much for the awesome review! We’re thrilled you h…"
click at [846, 326] on button "Send Email" at bounding box center [845, 326] width 83 height 21
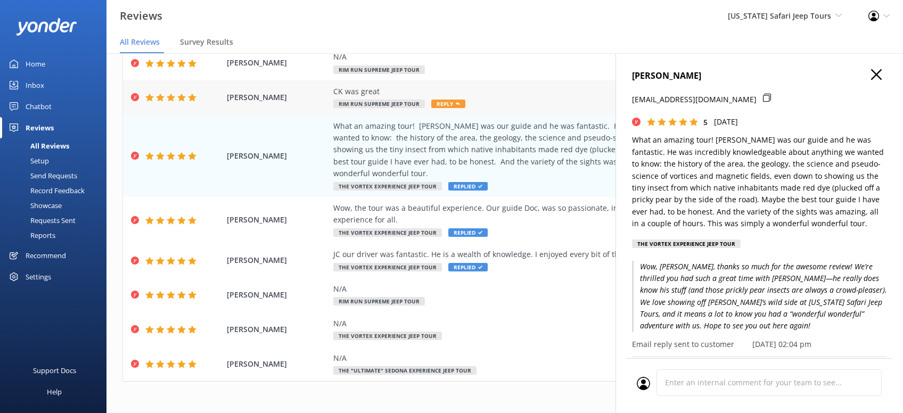
click at [443, 100] on span "Reply" at bounding box center [448, 104] width 34 height 9
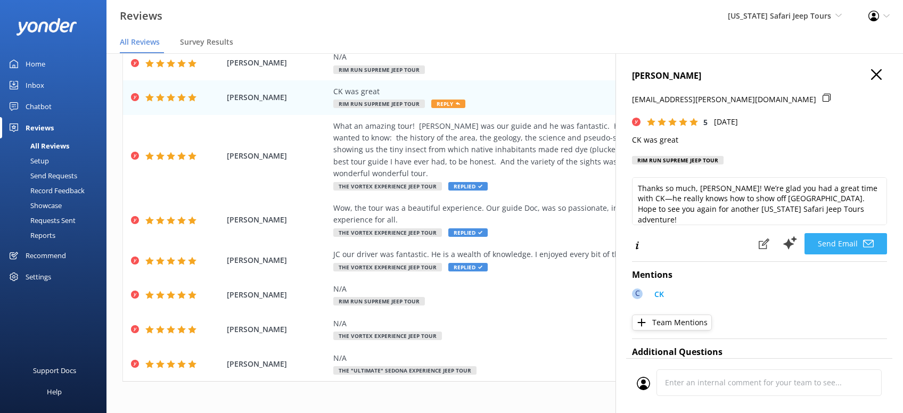
type textarea "Thanks so much, [PERSON_NAME]! We’re glad you had a great time with CK—he reall…"
click at [848, 240] on button "Send Email" at bounding box center [845, 243] width 83 height 21
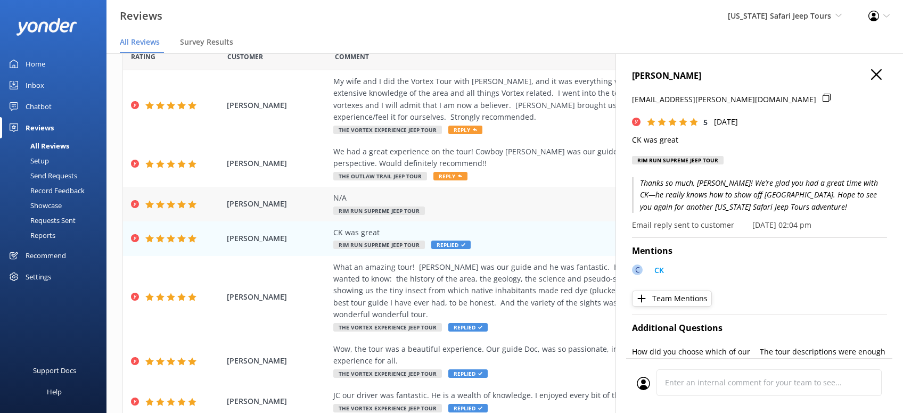
scroll to position [0, 0]
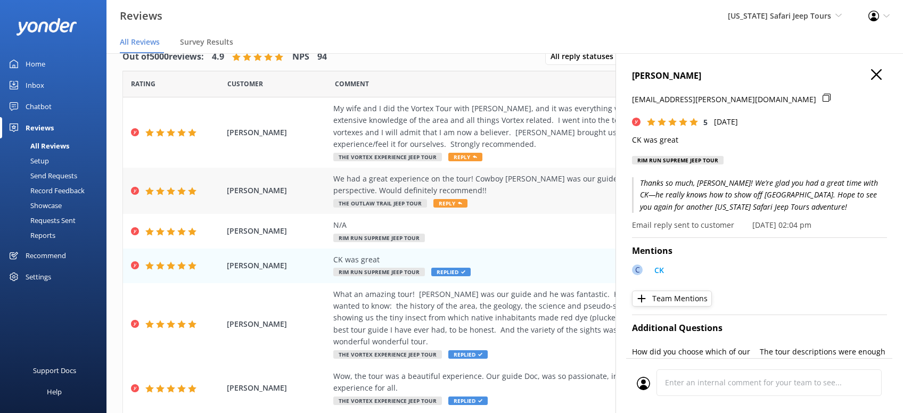
click at [454, 199] on span "Reply" at bounding box center [450, 203] width 34 height 9
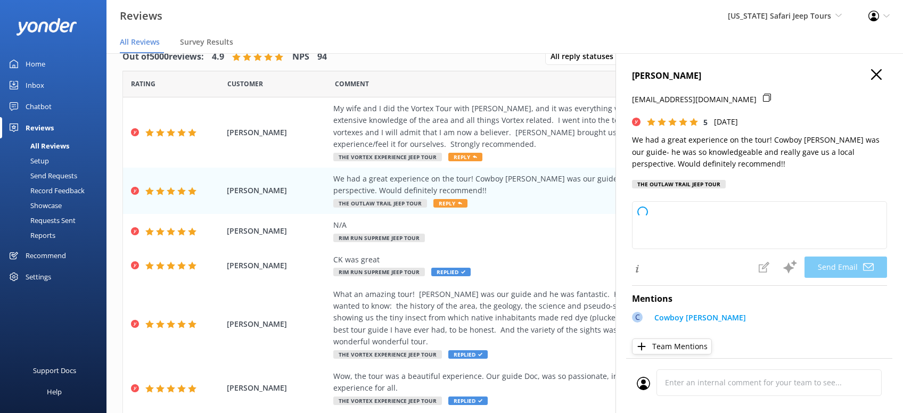
type textarea "Thanks so much, [PERSON_NAME]! We’re thrilled you had a great time with Cowboy …"
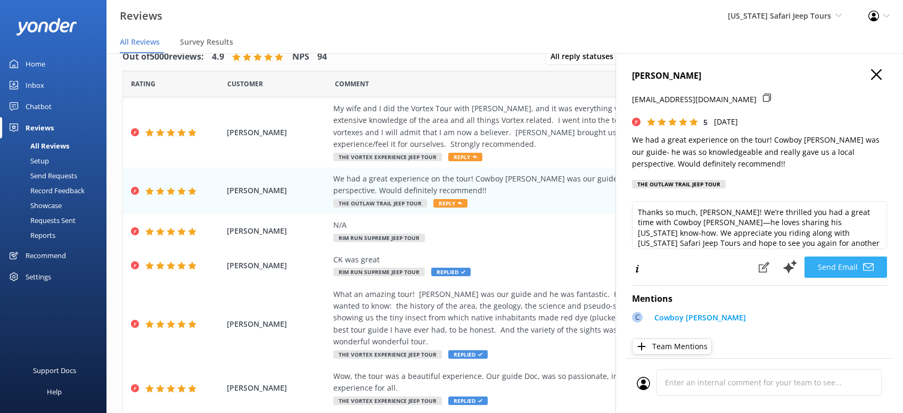
click at [852, 265] on button "Send Email" at bounding box center [845, 267] width 83 height 21
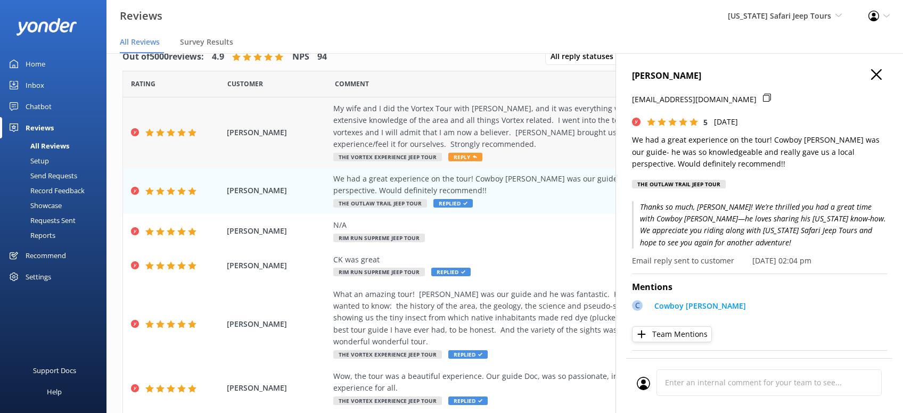
click at [462, 153] on span "Reply" at bounding box center [465, 157] width 34 height 9
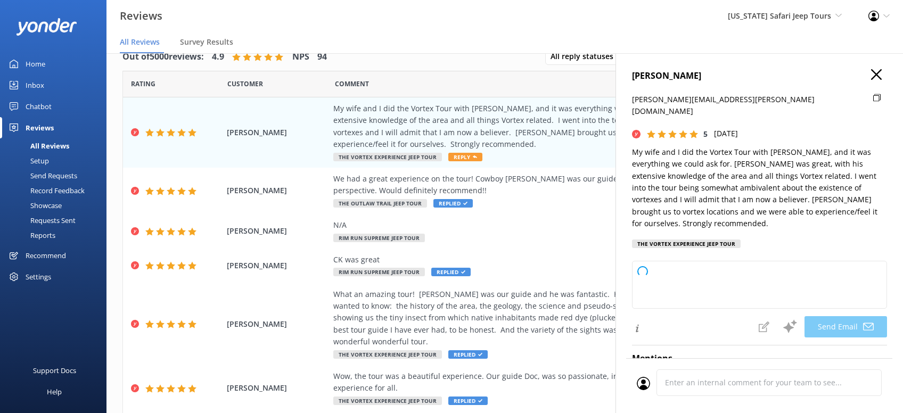
type textarea "[PERSON_NAME], thanks so much for the awesome review! We’re thrilled you and yo…"
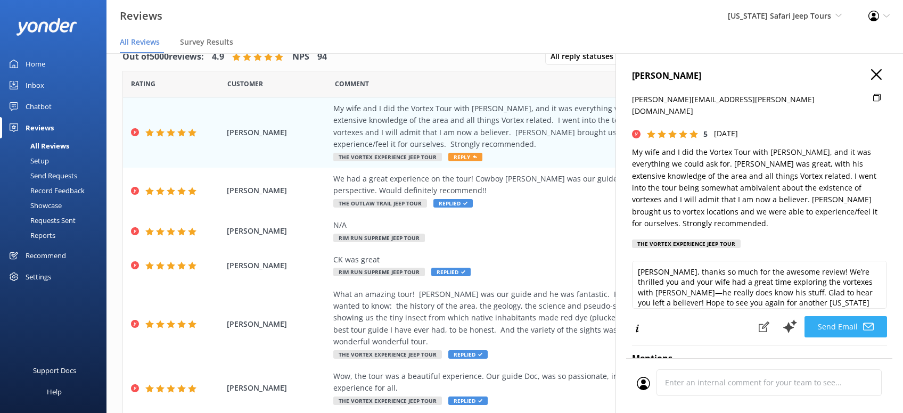
click at [847, 316] on button "Send Email" at bounding box center [845, 326] width 83 height 21
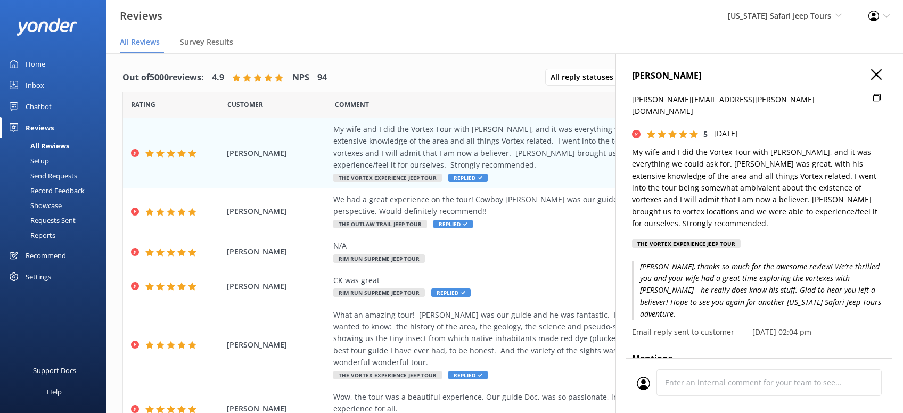
click at [878, 73] on use "button" at bounding box center [876, 74] width 11 height 11
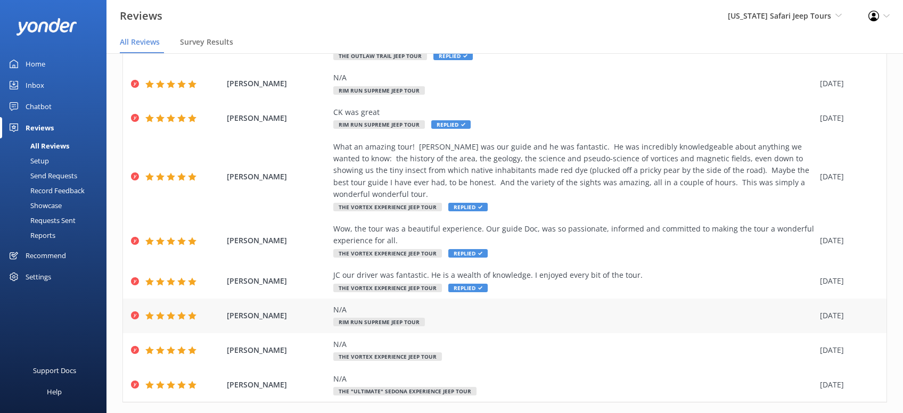
scroll to position [21, 0]
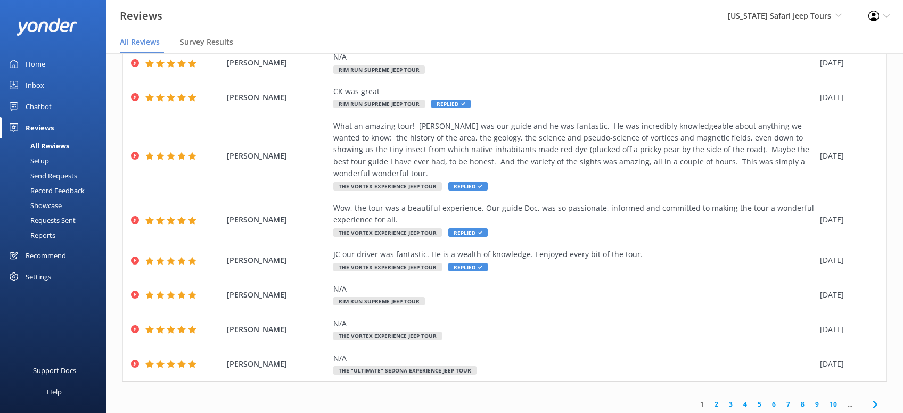
click at [701, 399] on link "1" at bounding box center [702, 404] width 14 height 10
